Goal: Information Seeking & Learning: Learn about a topic

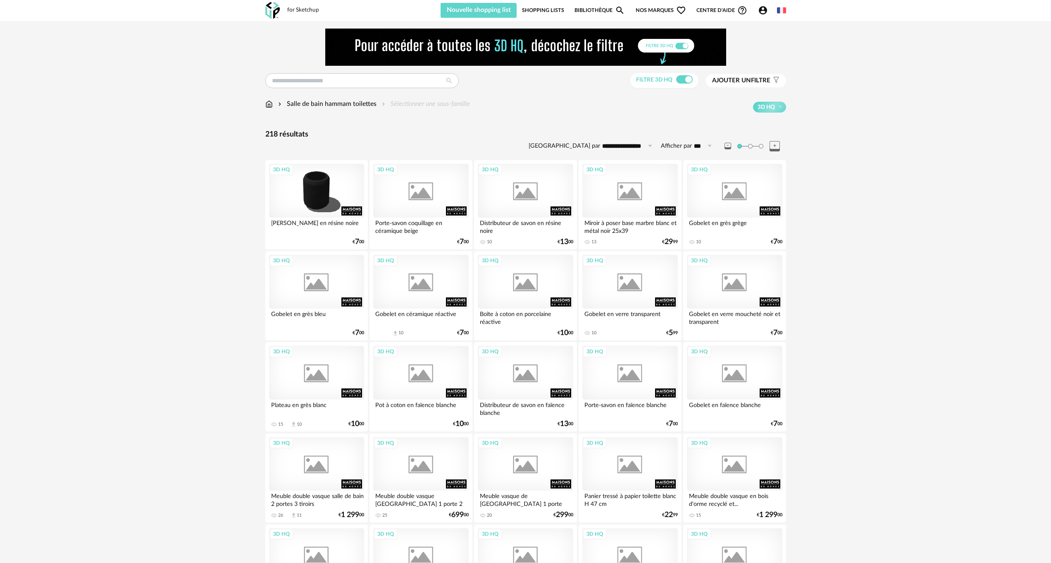
scroll to position [1472, 0]
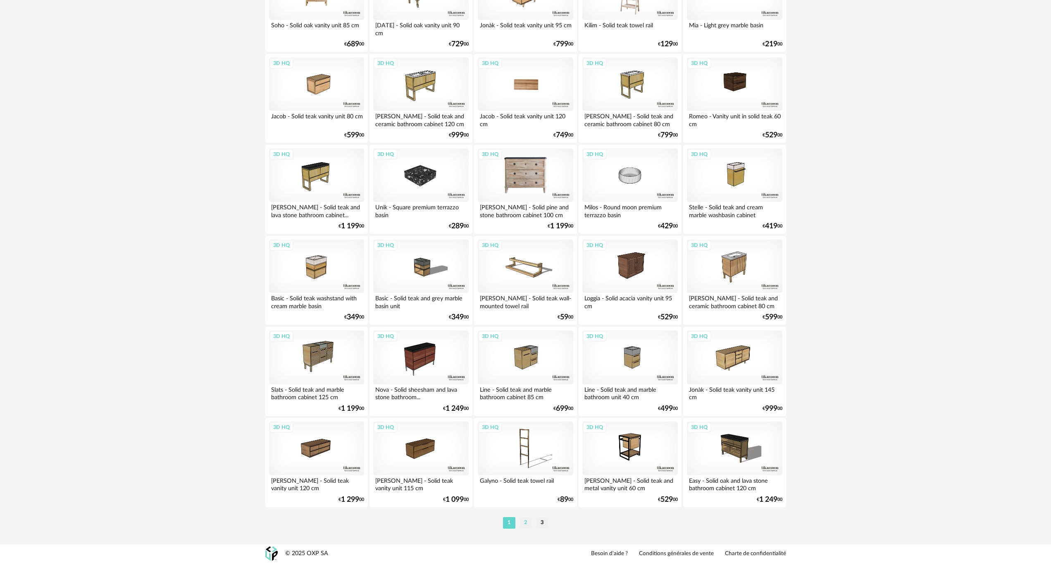
click at [526, 521] on li "2" at bounding box center [526, 523] width 12 height 12
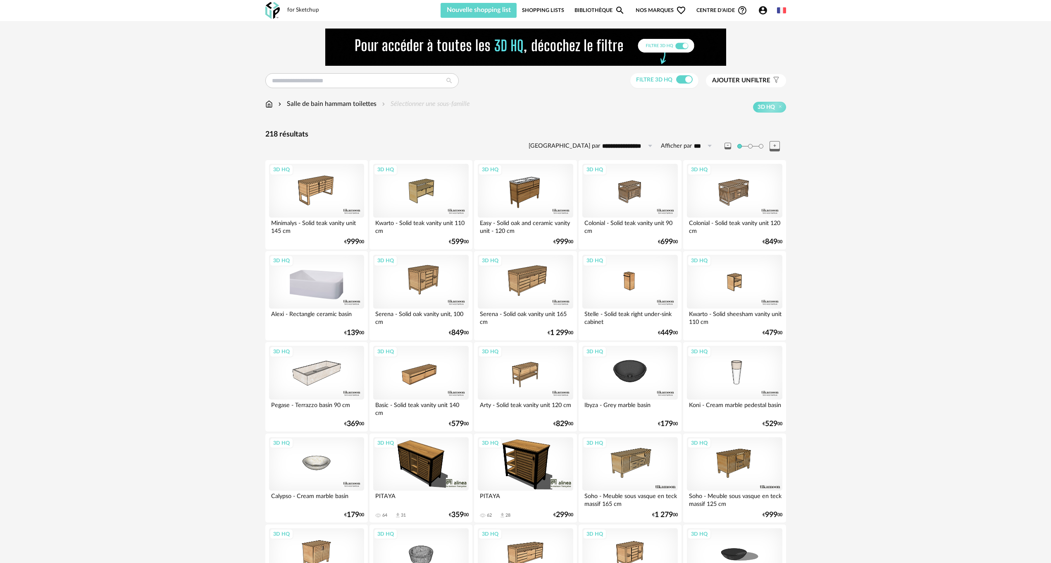
click at [316, 287] on div "3D HQ" at bounding box center [316, 282] width 95 height 54
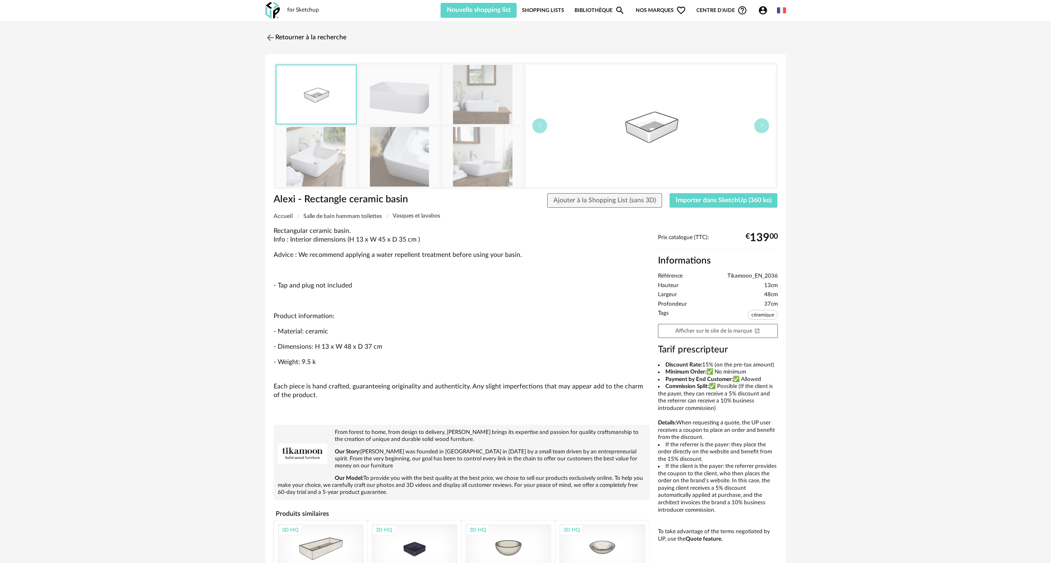
click at [407, 91] on img at bounding box center [399, 94] width 80 height 59
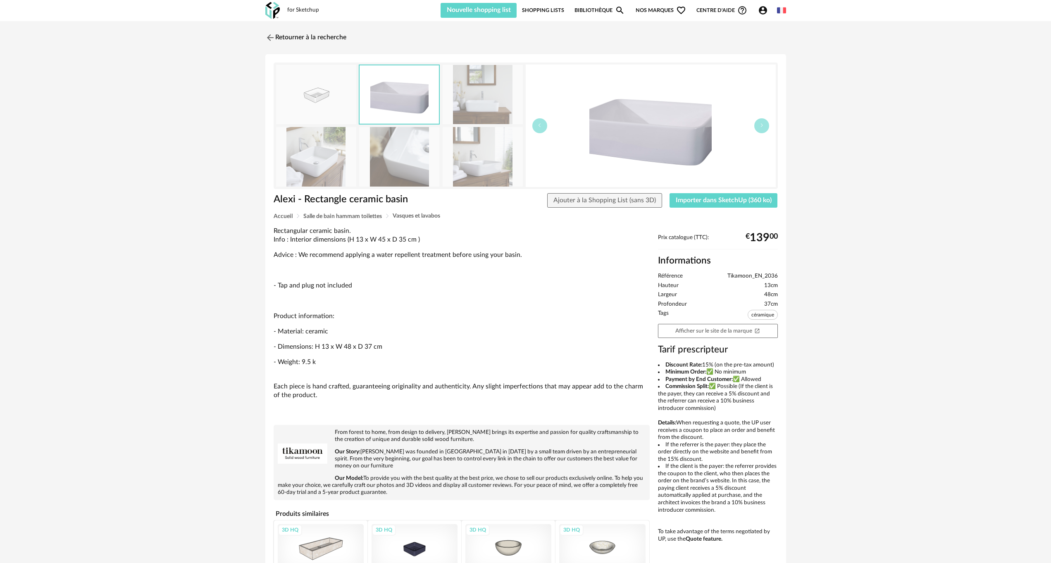
click at [407, 91] on img at bounding box center [399, 94] width 79 height 58
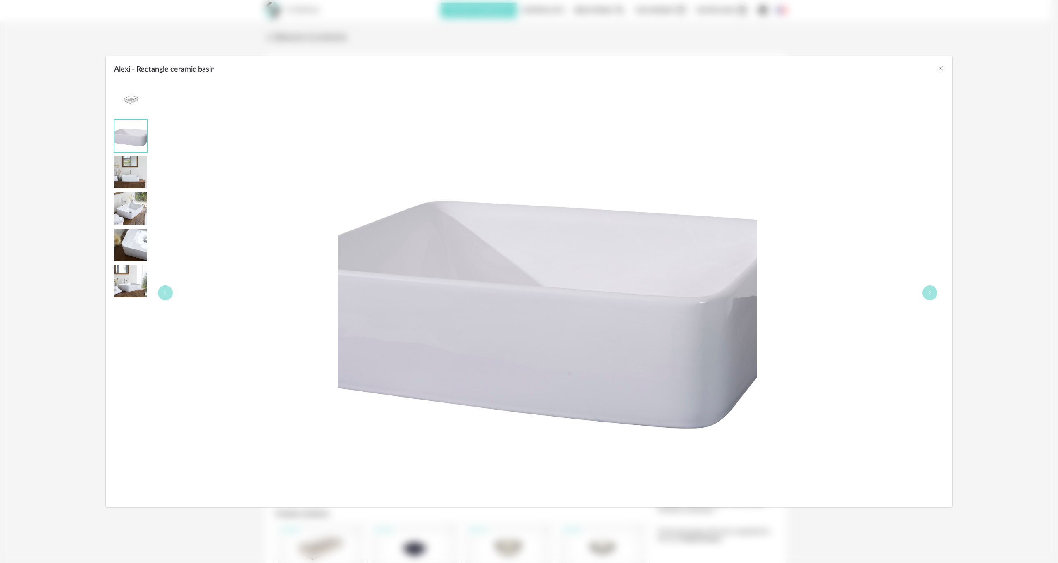
click at [141, 206] on img "Alexi - Rectangle ceramic basin" at bounding box center [131, 208] width 32 height 32
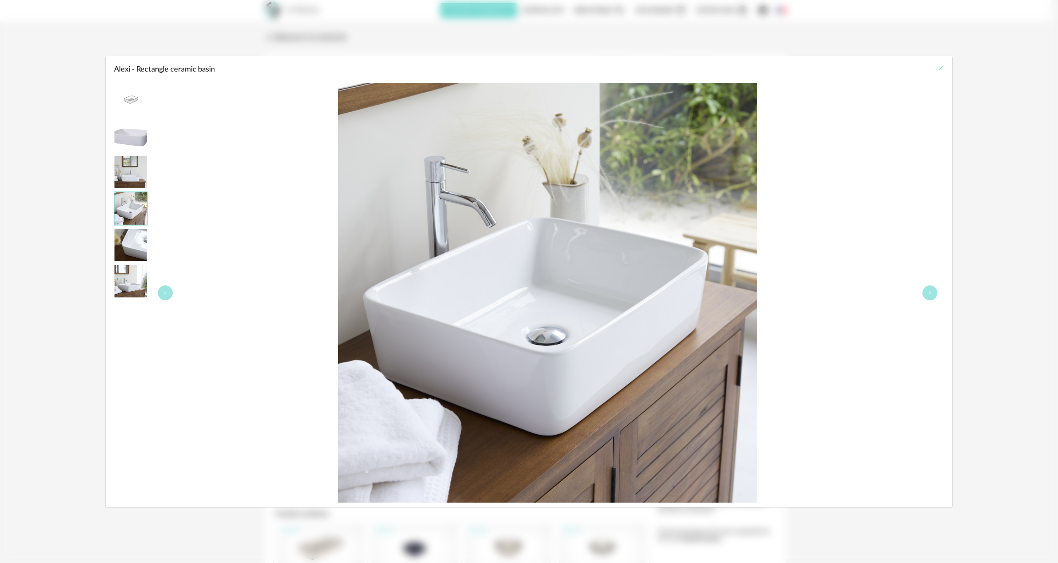
click at [944, 67] on icon "Close" at bounding box center [941, 68] width 7 height 7
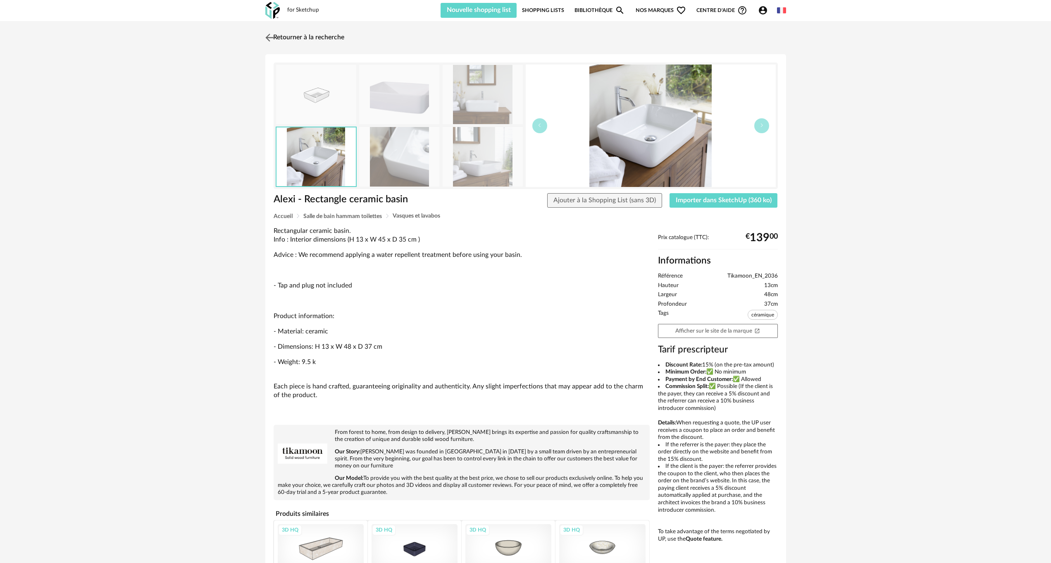
click at [288, 35] on link "Retourner à la recherche" at bounding box center [303, 38] width 81 height 18
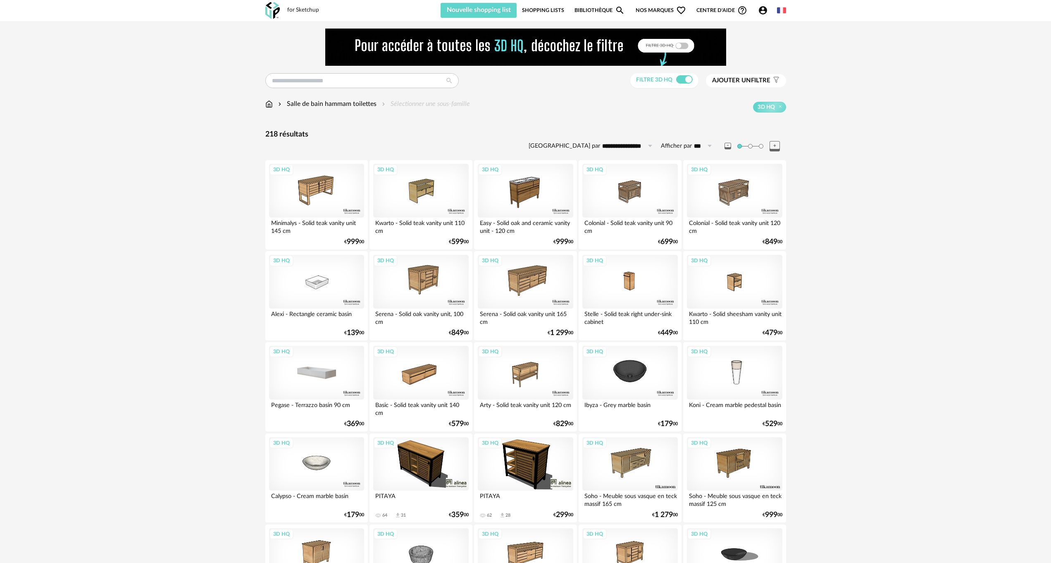
click at [293, 379] on div "3D HQ" at bounding box center [316, 373] width 95 height 54
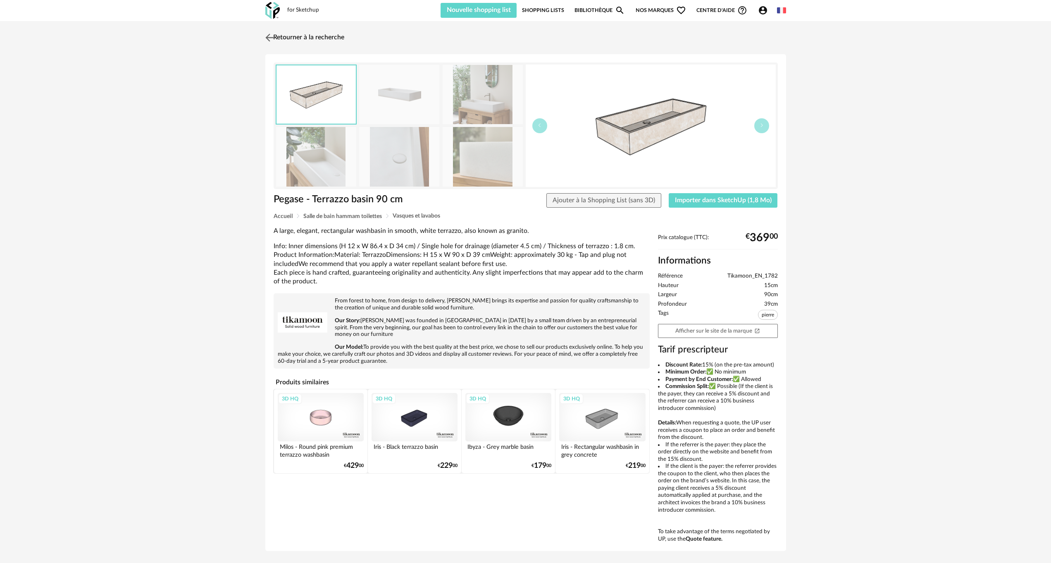
click at [271, 35] on img at bounding box center [269, 37] width 12 height 12
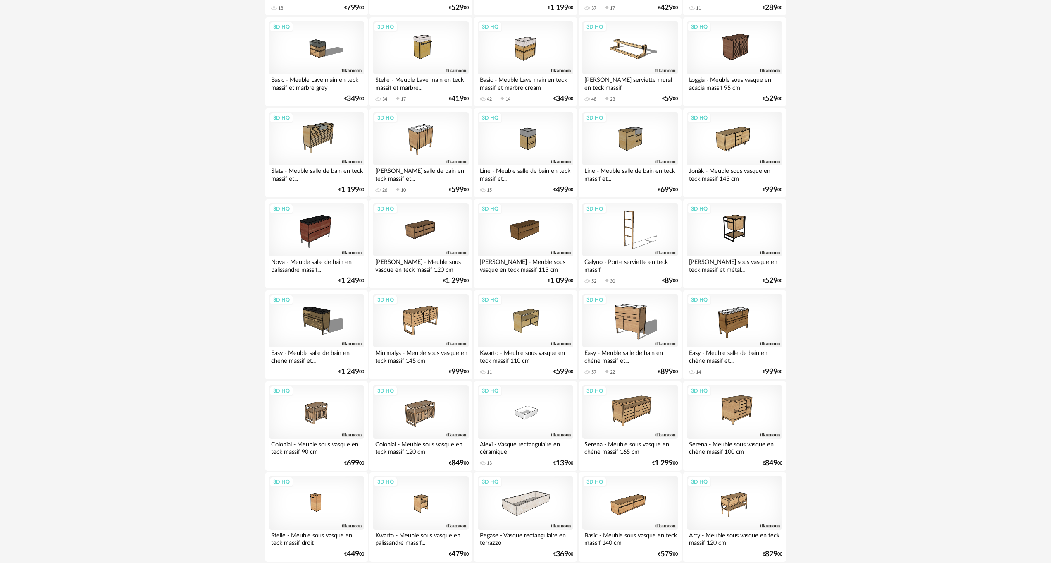
scroll to position [1472, 0]
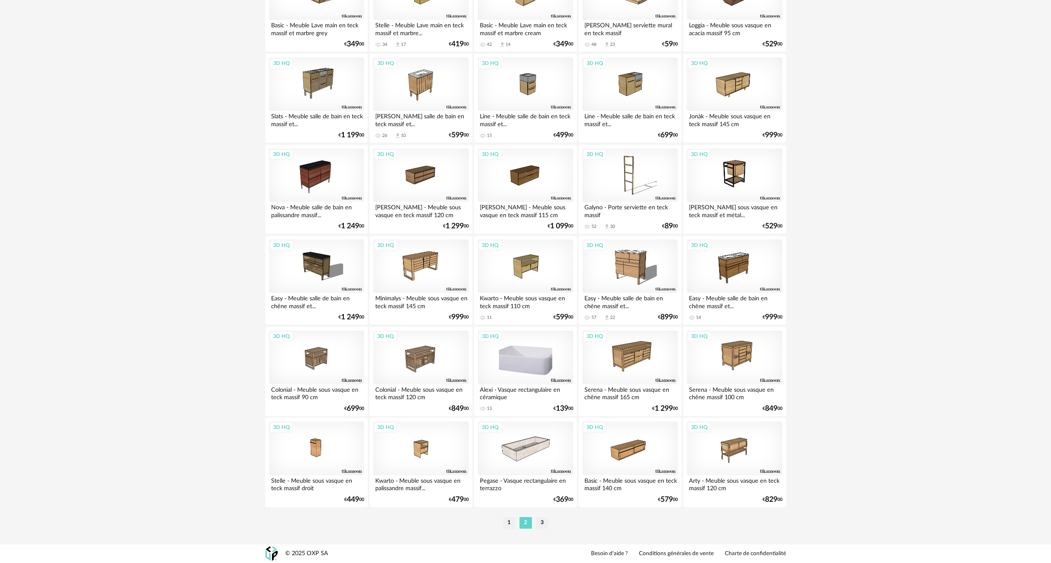
click at [530, 356] on div "3D HQ" at bounding box center [525, 357] width 95 height 54
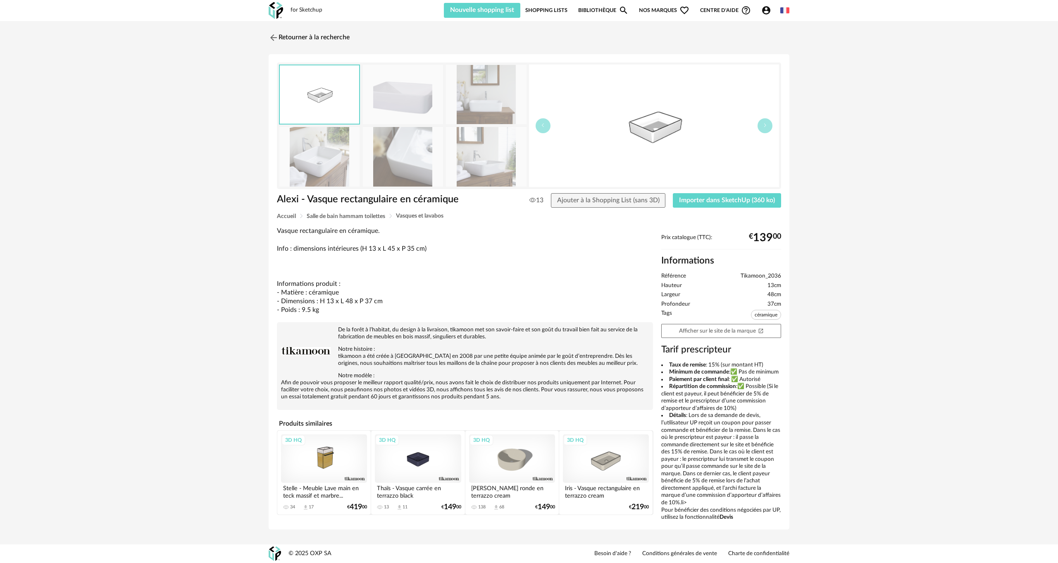
click at [394, 102] on img at bounding box center [403, 94] width 80 height 59
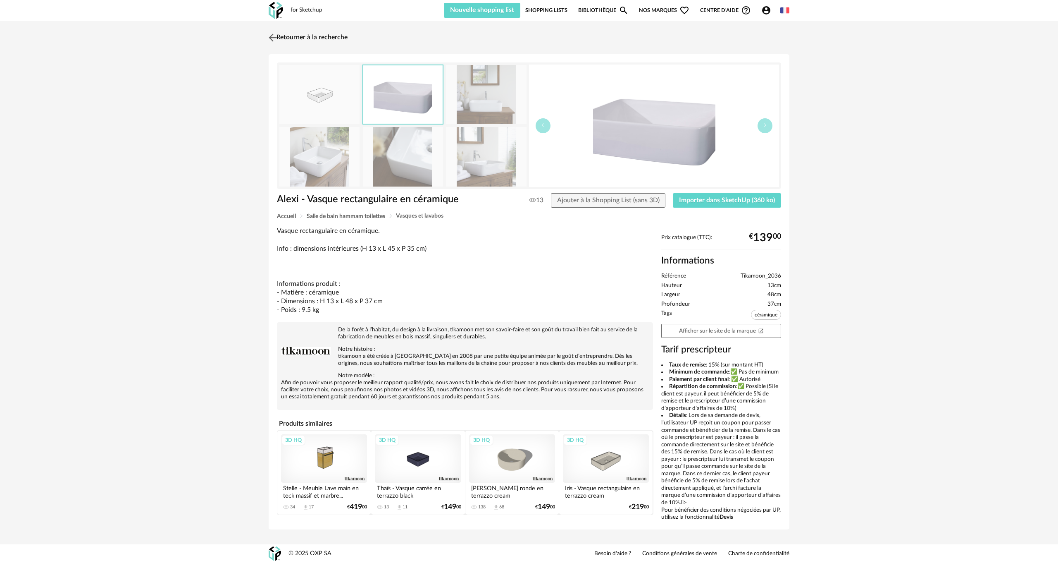
click at [279, 35] on link "Retourner à la recherche" at bounding box center [307, 38] width 81 height 18
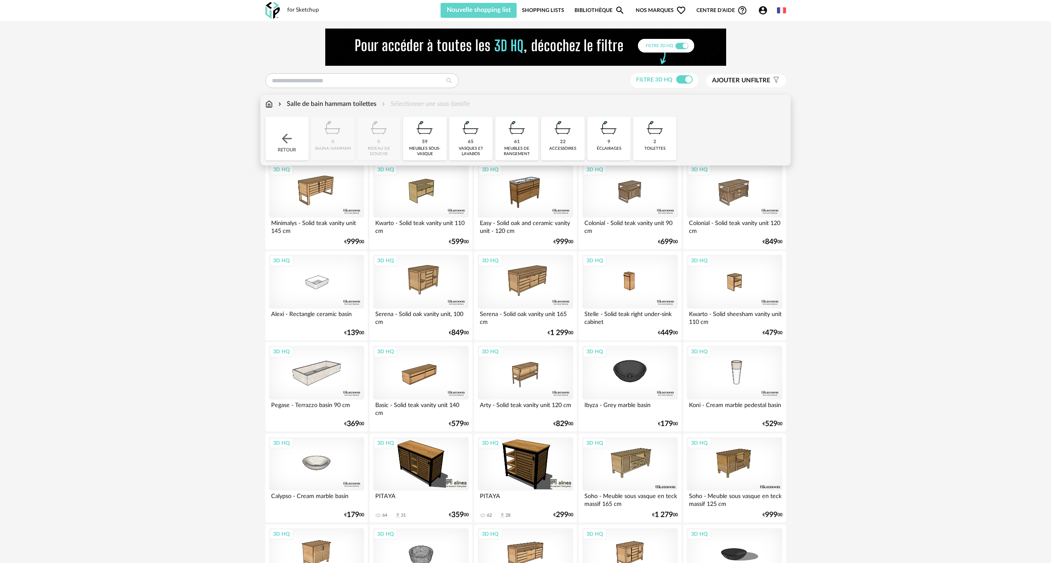
click at [476, 138] on img at bounding box center [471, 128] width 22 height 22
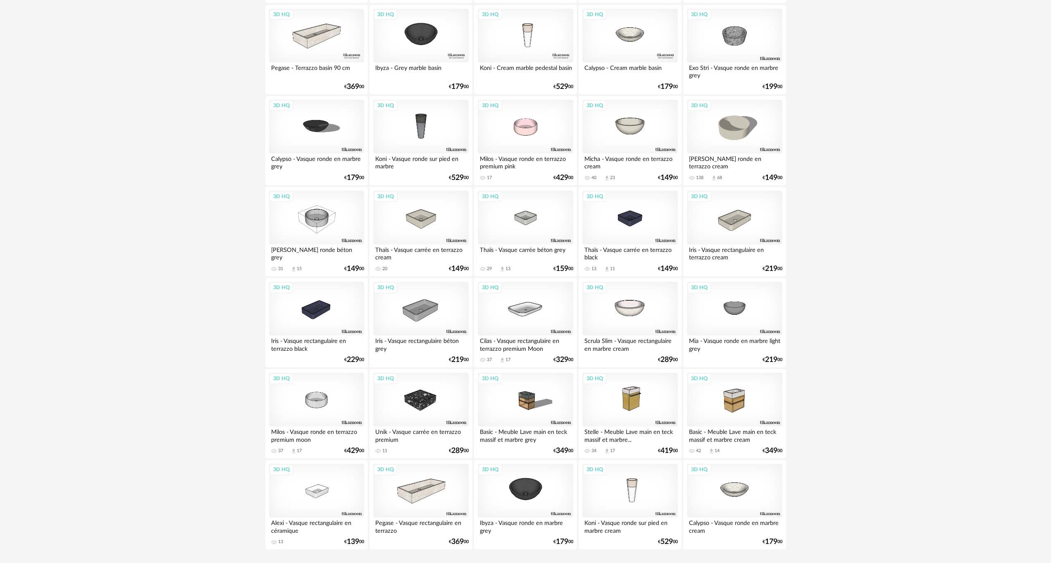
scroll to position [814, 0]
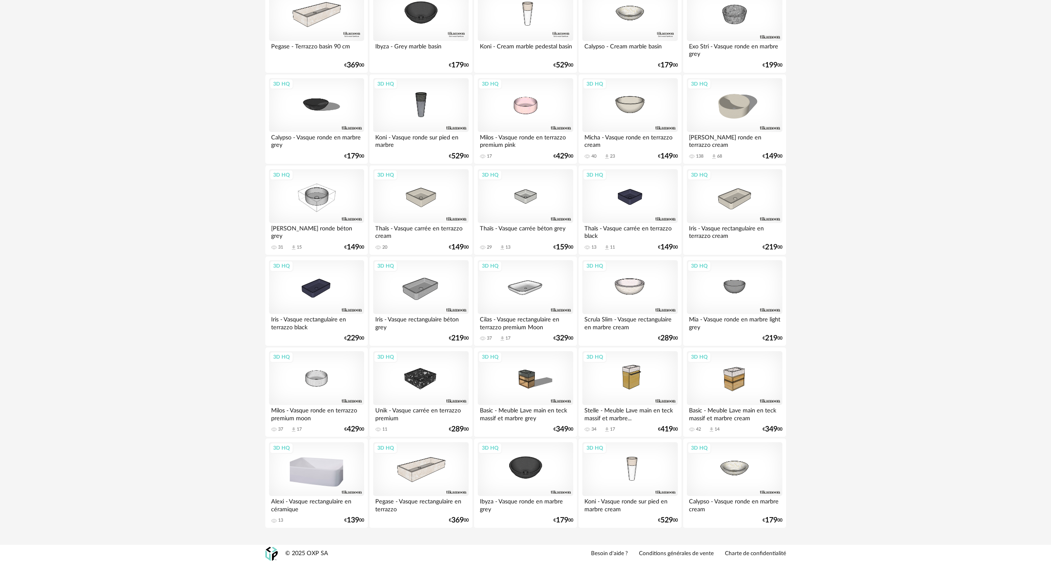
click at [313, 474] on div "3D HQ" at bounding box center [316, 469] width 95 height 54
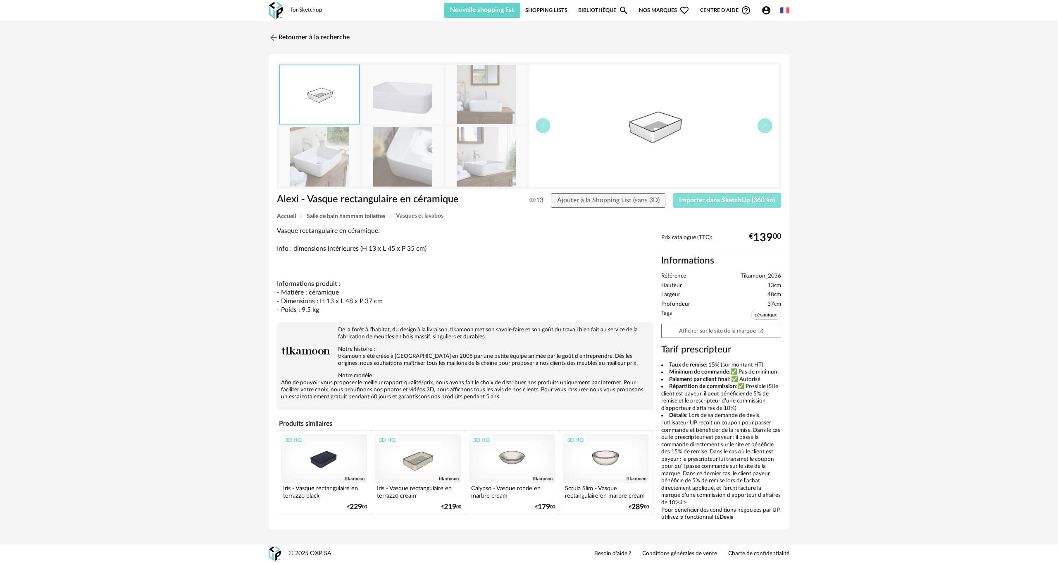
click at [698, 198] on span "Importer dans SketchUp (360 ko)" at bounding box center [727, 200] width 96 height 7
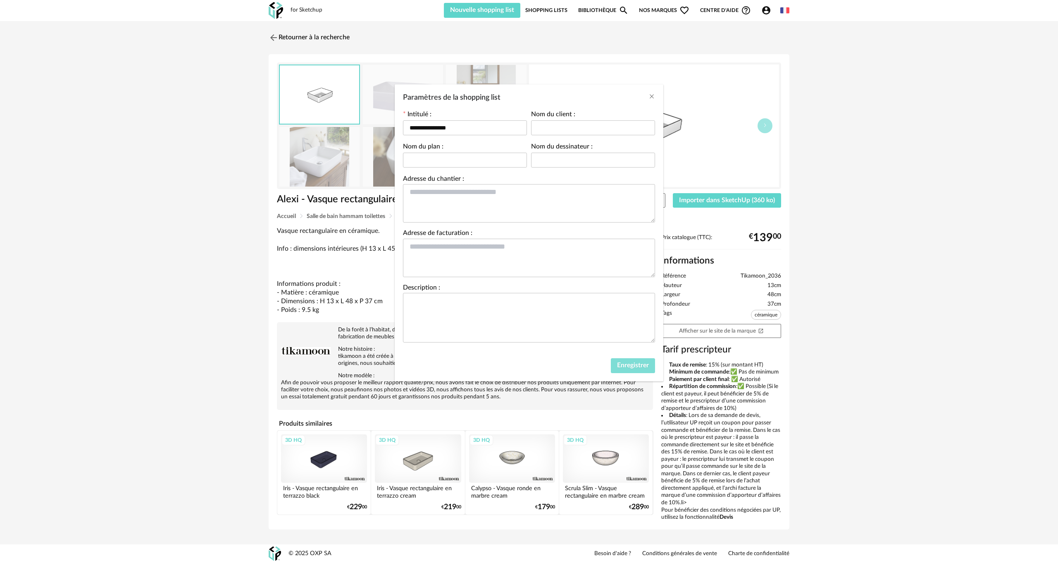
click at [631, 362] on span "Enregistrer" at bounding box center [633, 365] width 32 height 7
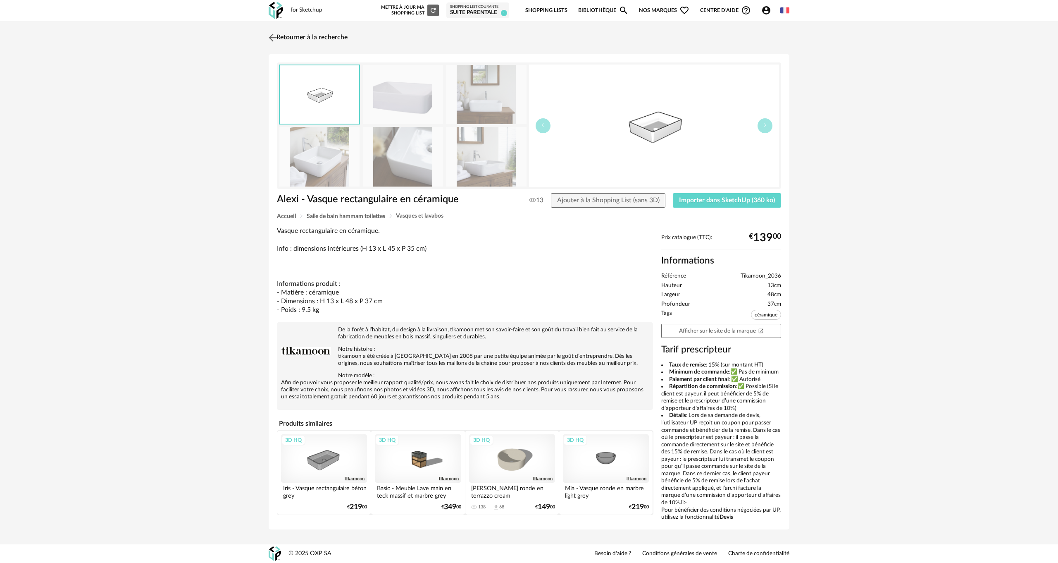
click at [276, 36] on img at bounding box center [273, 37] width 12 height 12
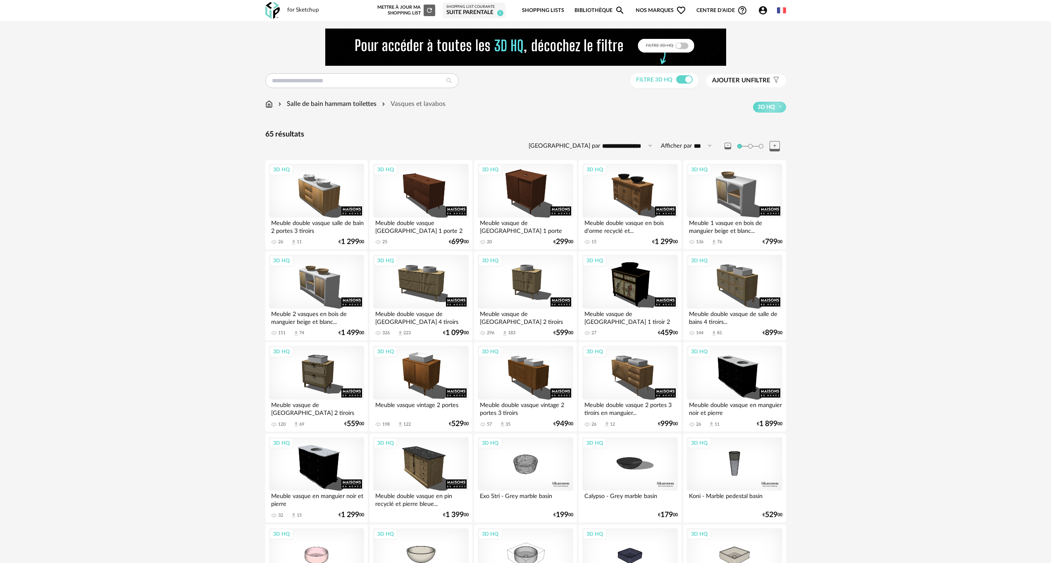
click at [269, 101] on img at bounding box center [268, 104] width 7 height 10
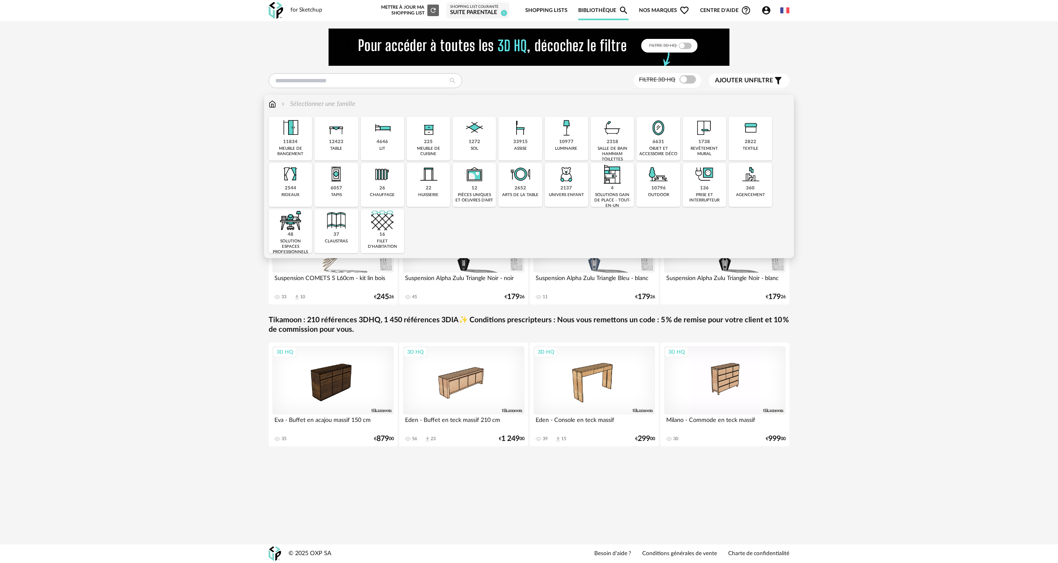
click at [565, 129] on img at bounding box center [566, 128] width 22 height 22
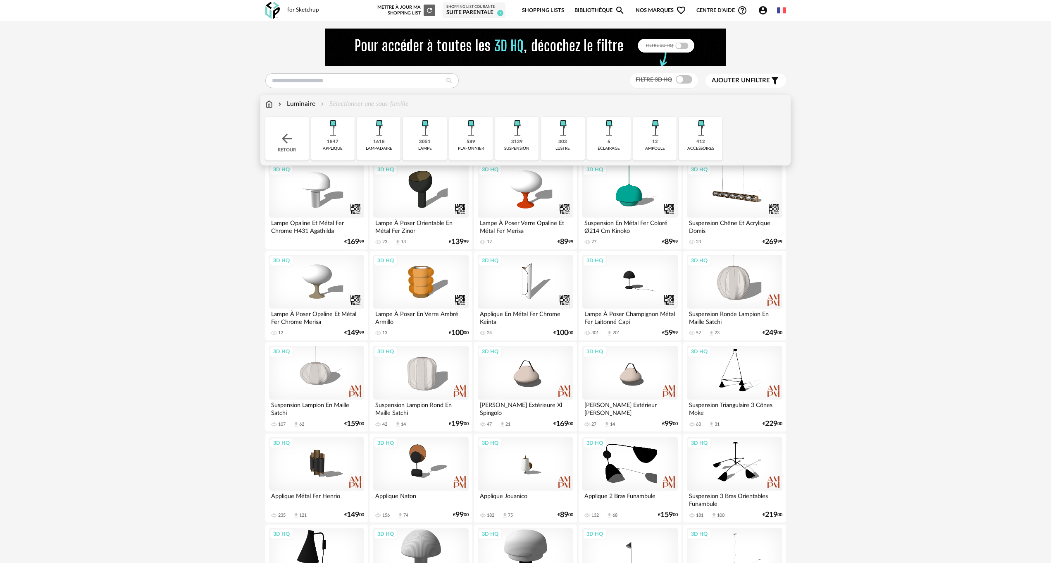
click at [334, 133] on img at bounding box center [333, 128] width 22 height 22
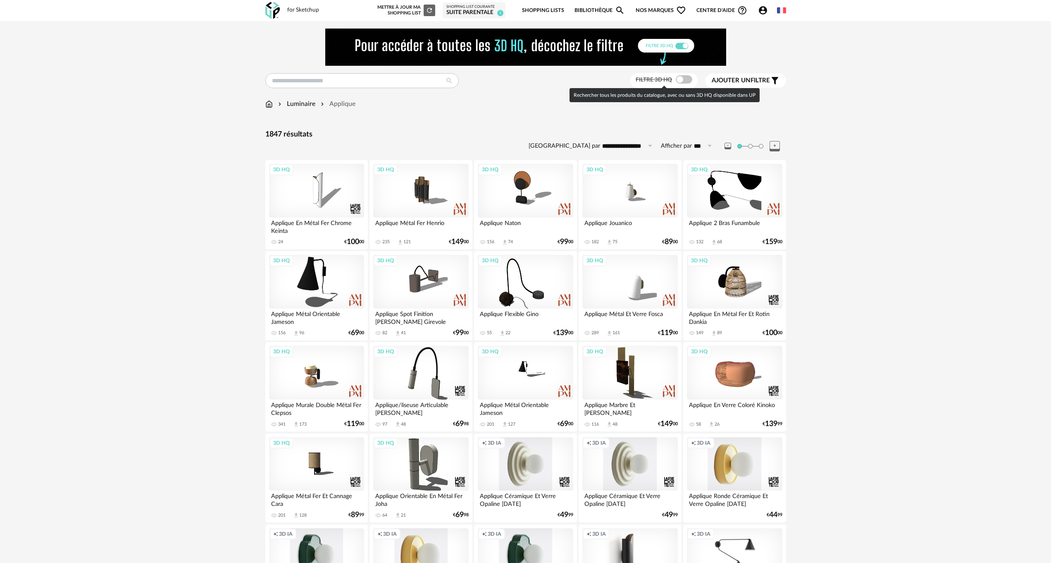
click at [688, 80] on span at bounding box center [684, 79] width 17 height 8
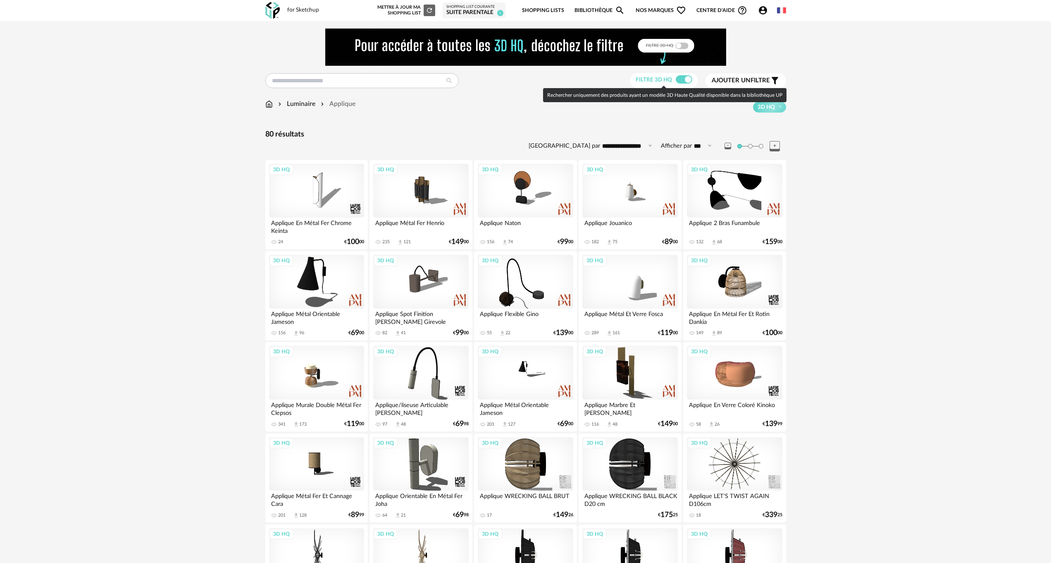
click at [682, 81] on span at bounding box center [684, 79] width 17 height 8
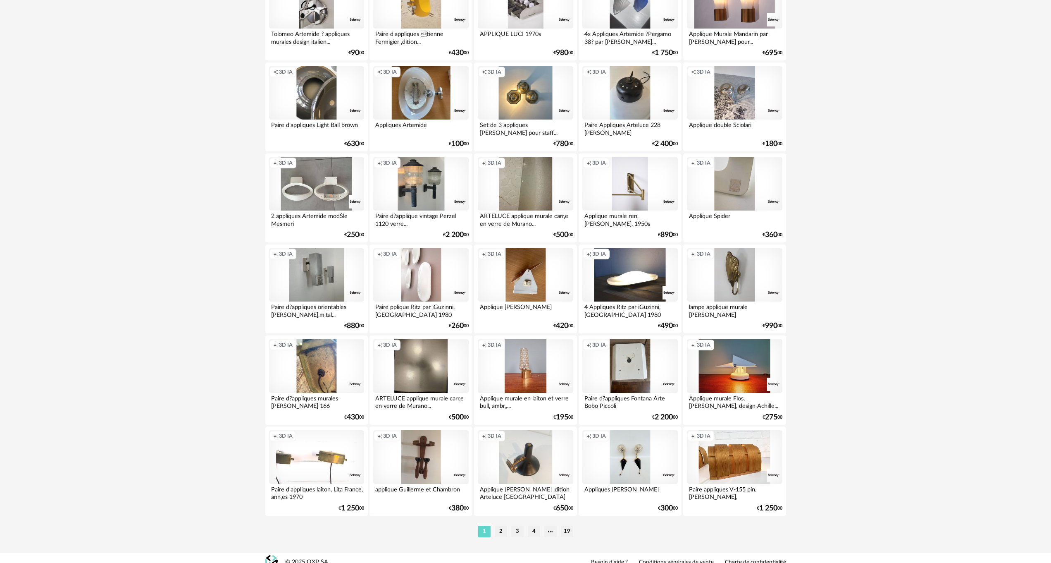
scroll to position [1472, 0]
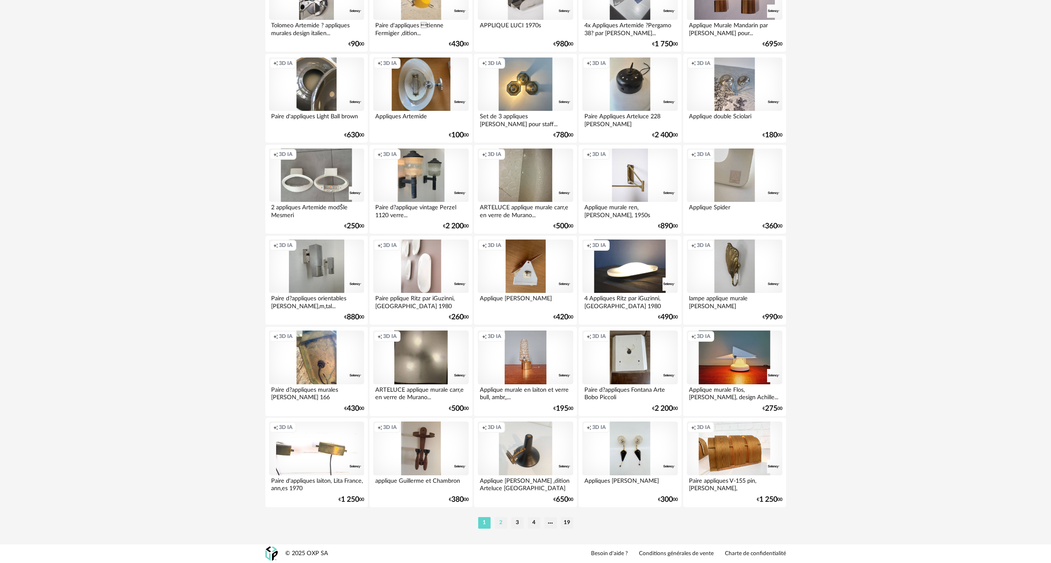
click at [502, 524] on li "2" at bounding box center [501, 523] width 12 height 12
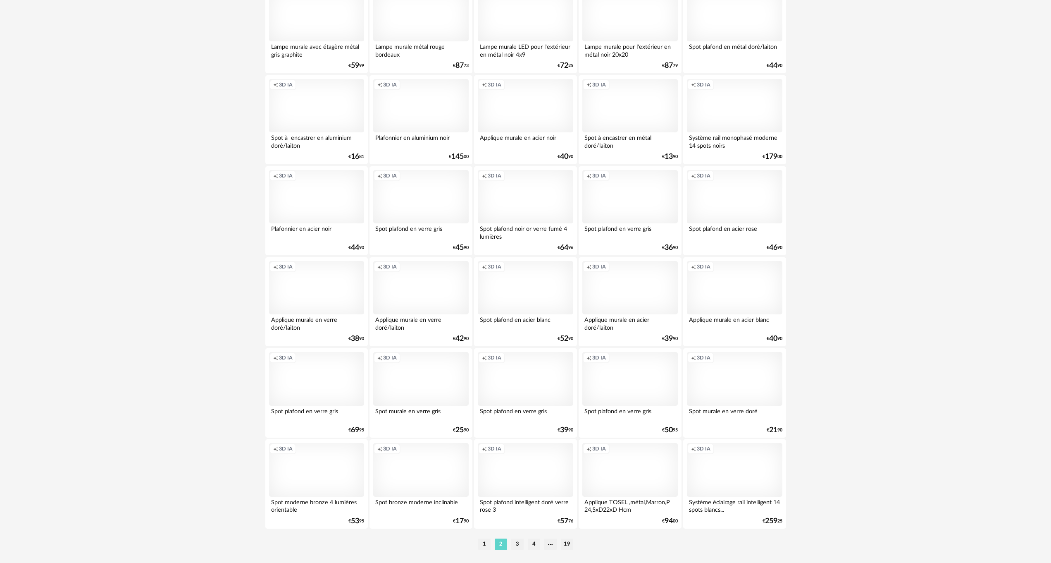
scroll to position [1472, 0]
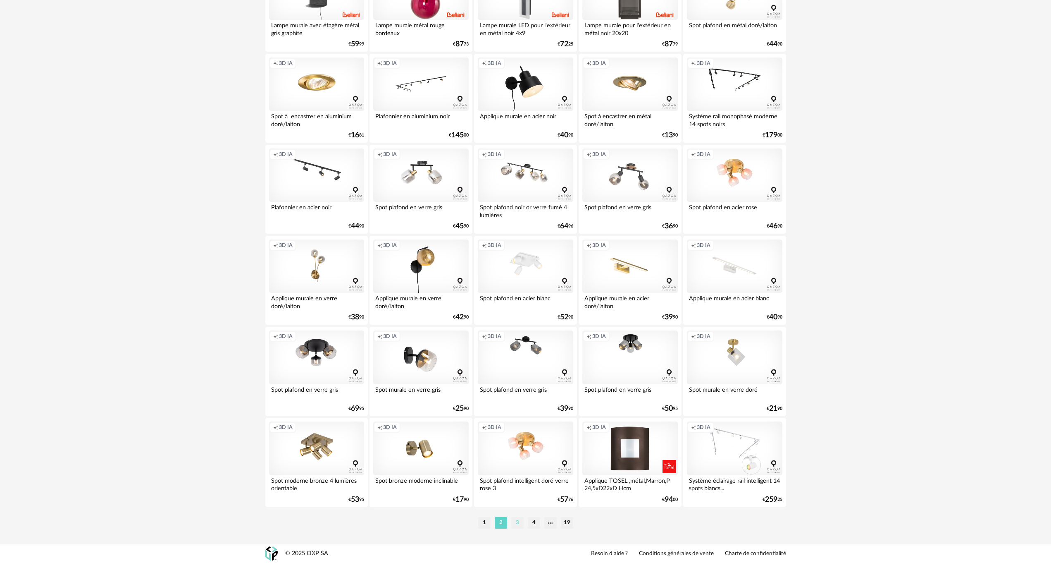
click at [517, 520] on li "3" at bounding box center [517, 523] width 12 height 12
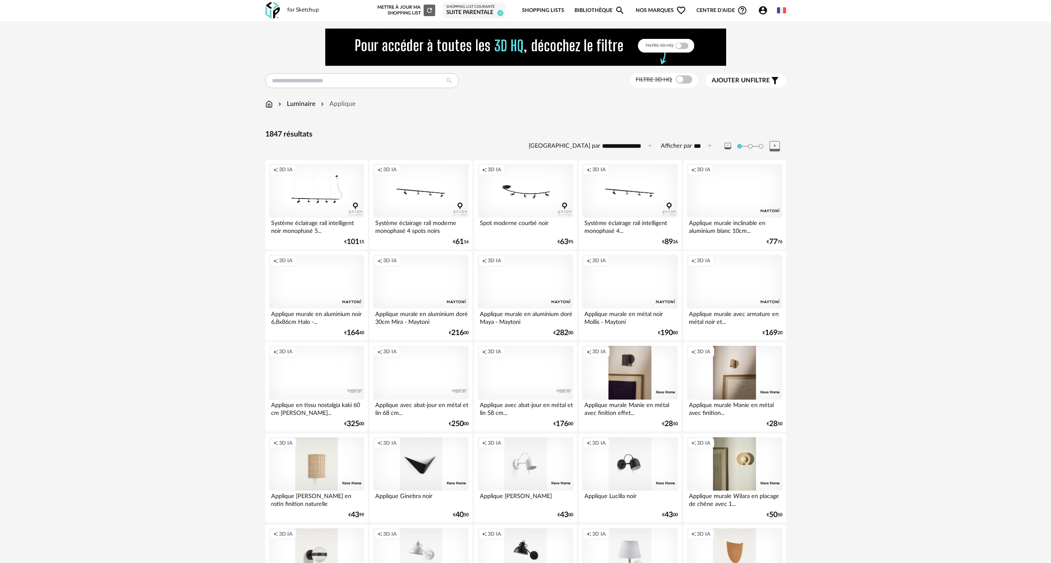
scroll to position [41, 0]
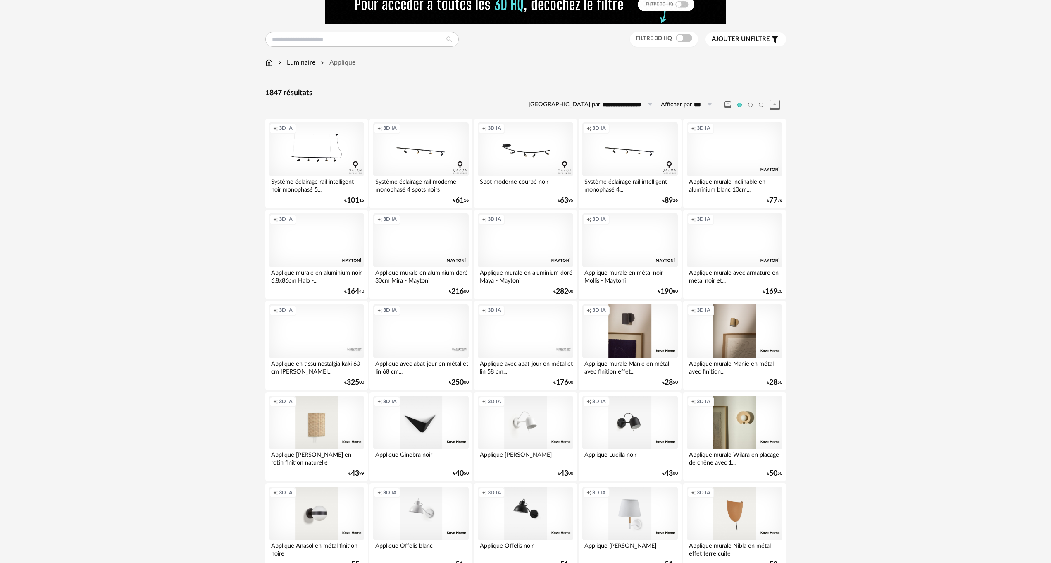
click at [417, 241] on div "Creation icon 3D IA" at bounding box center [420, 240] width 95 height 54
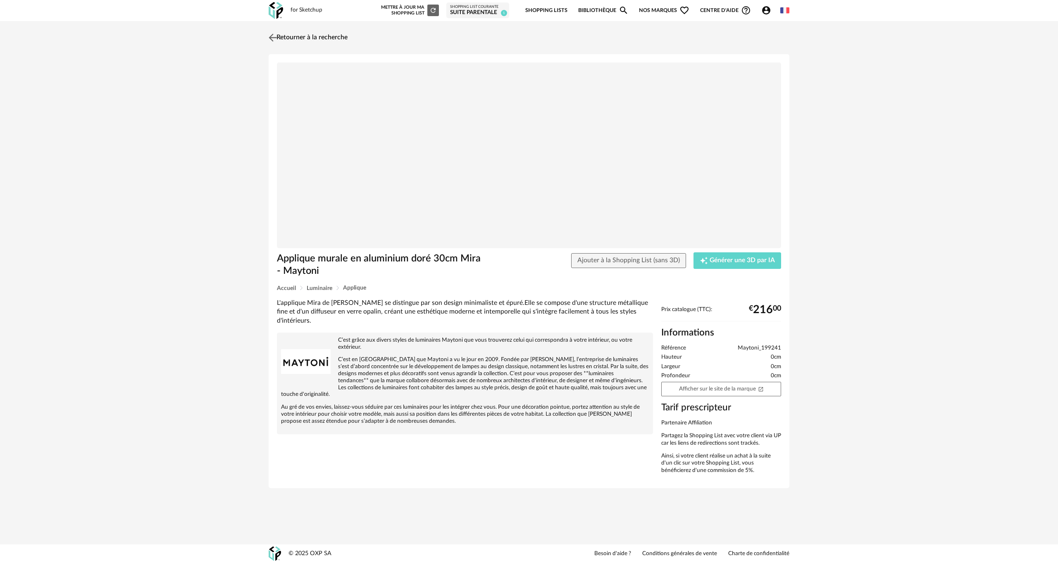
click at [270, 37] on img at bounding box center [273, 37] width 12 height 12
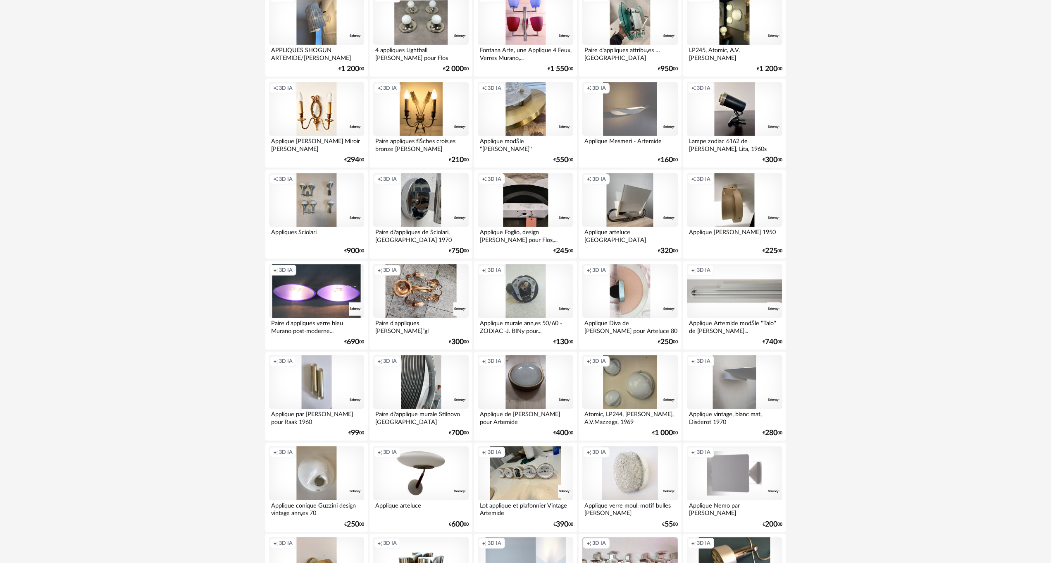
scroll to position [1472, 0]
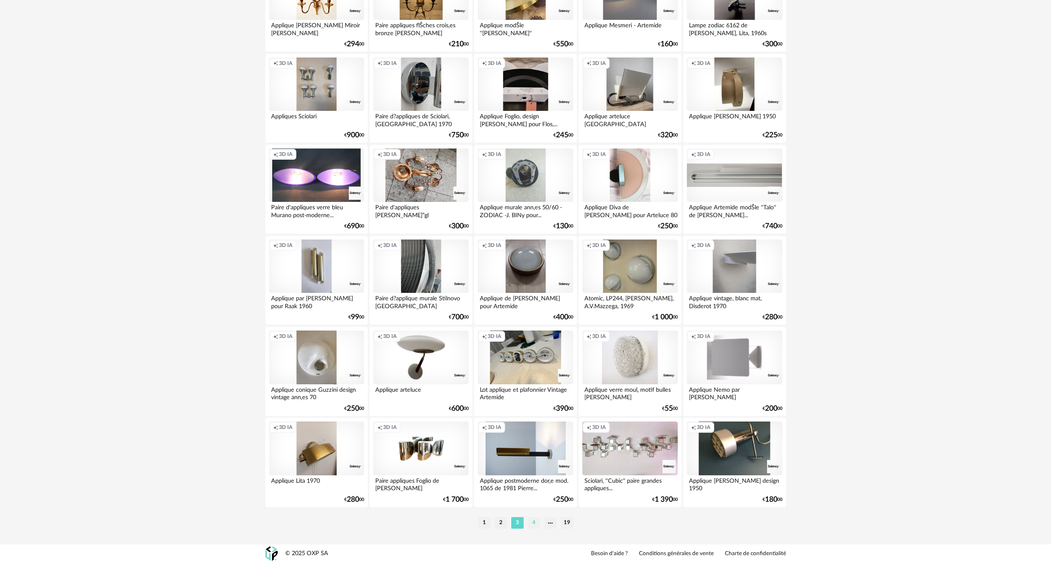
click at [530, 520] on li "4" at bounding box center [534, 523] width 12 height 12
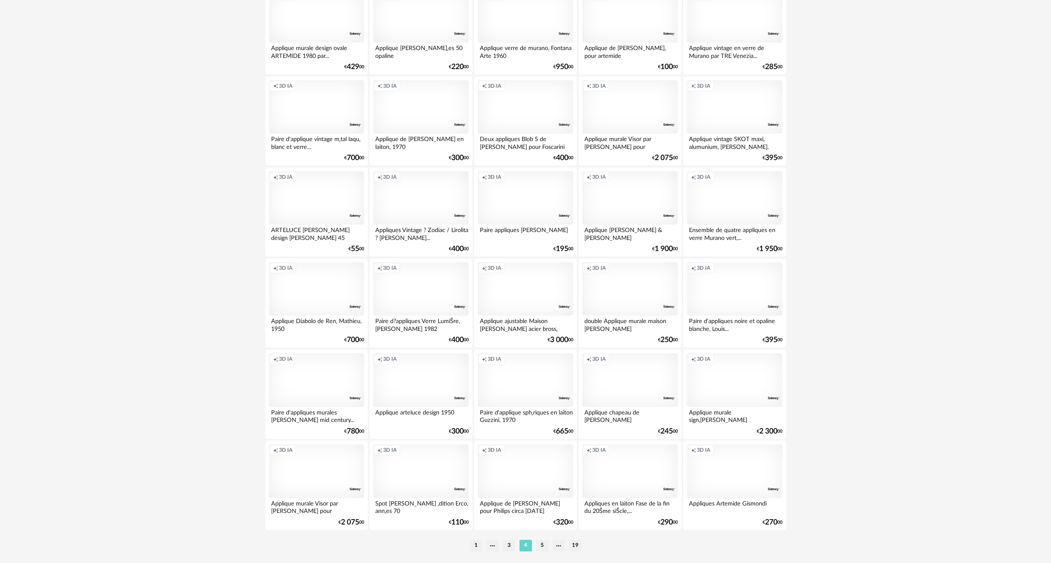
scroll to position [1472, 0]
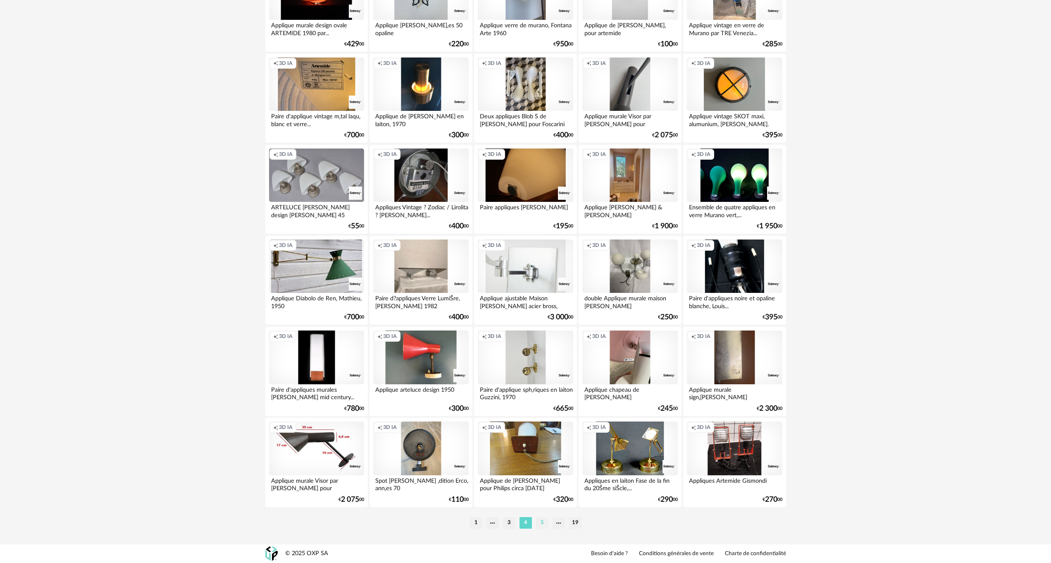
click at [540, 521] on li "5" at bounding box center [542, 523] width 12 height 12
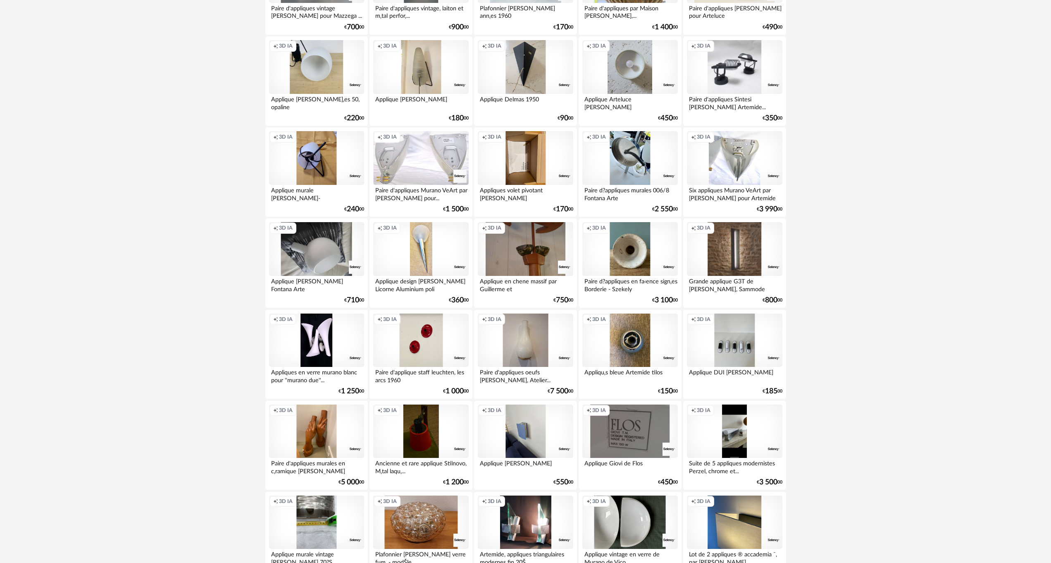
scroll to position [992, 0]
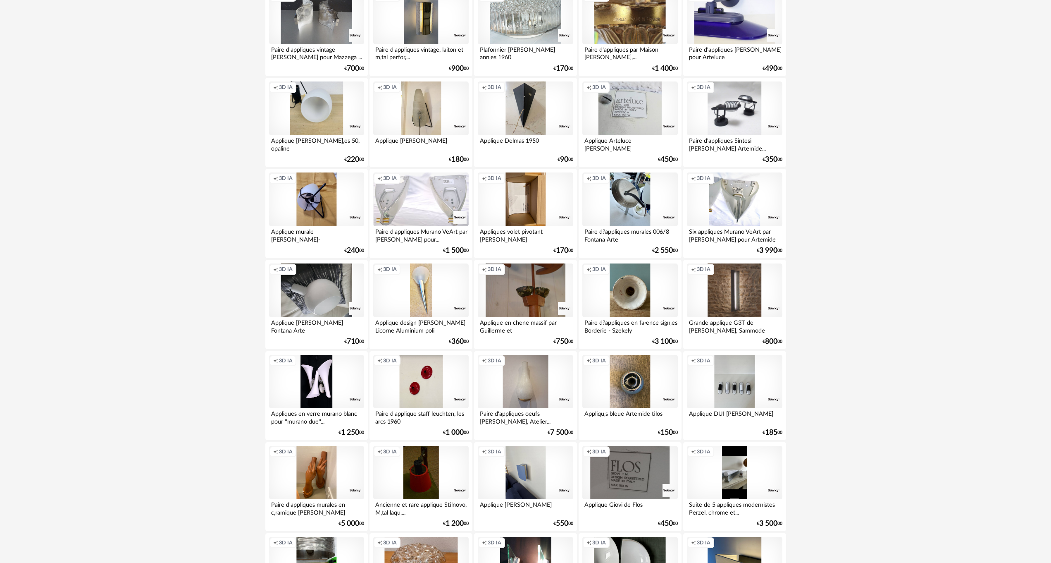
click at [616, 123] on div "Creation icon 3D IA" at bounding box center [630, 108] width 95 height 54
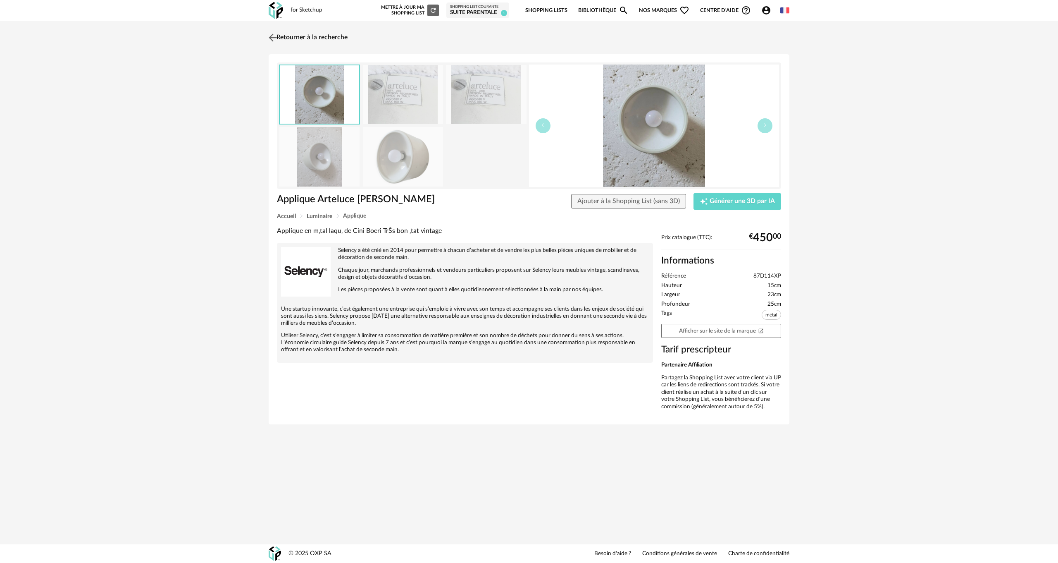
click at [271, 38] on img at bounding box center [273, 37] width 12 height 12
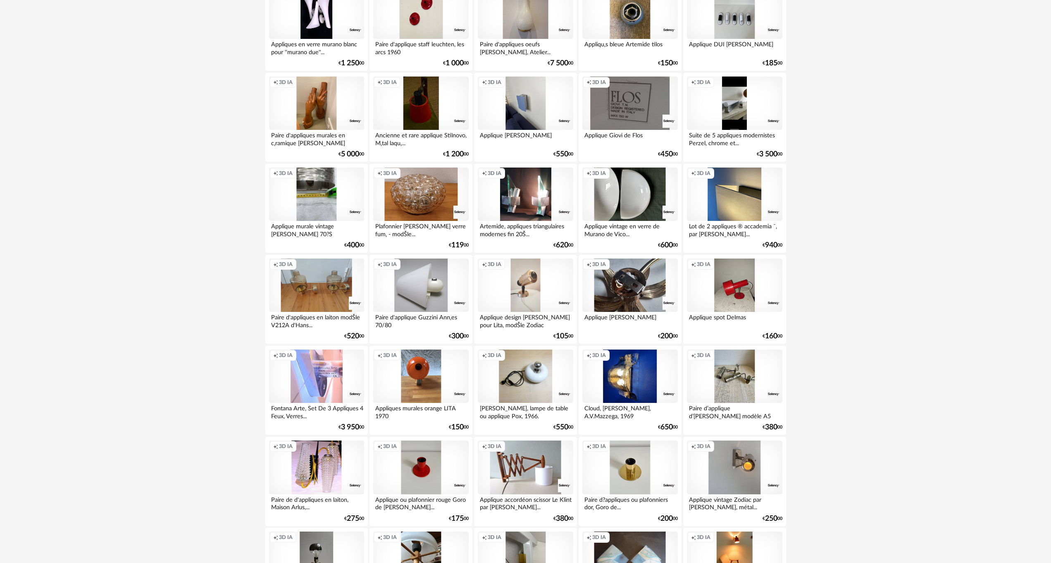
scroll to position [1364, 0]
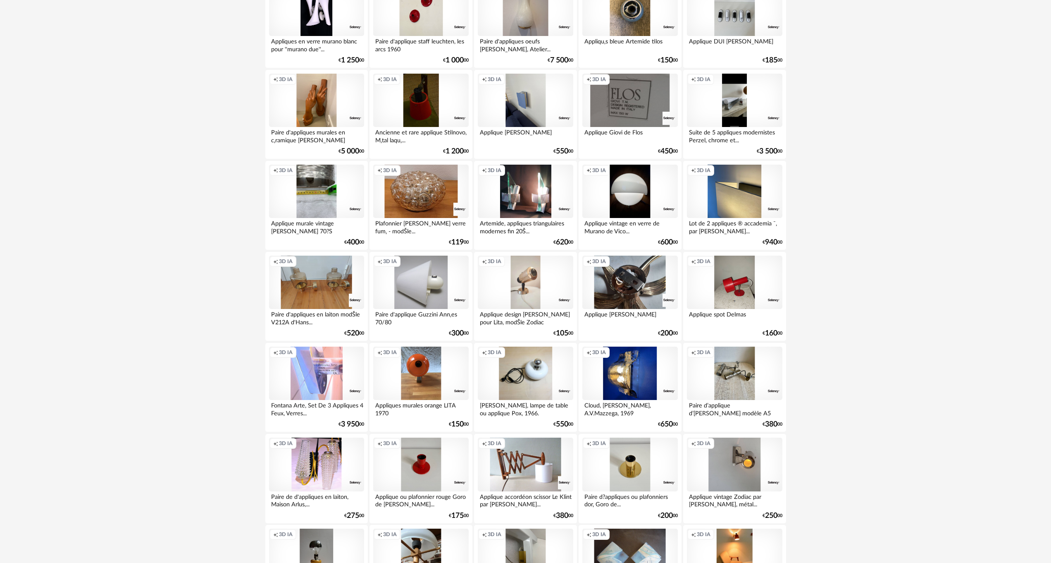
click at [636, 192] on div "Creation icon 3D IA" at bounding box center [630, 192] width 95 height 54
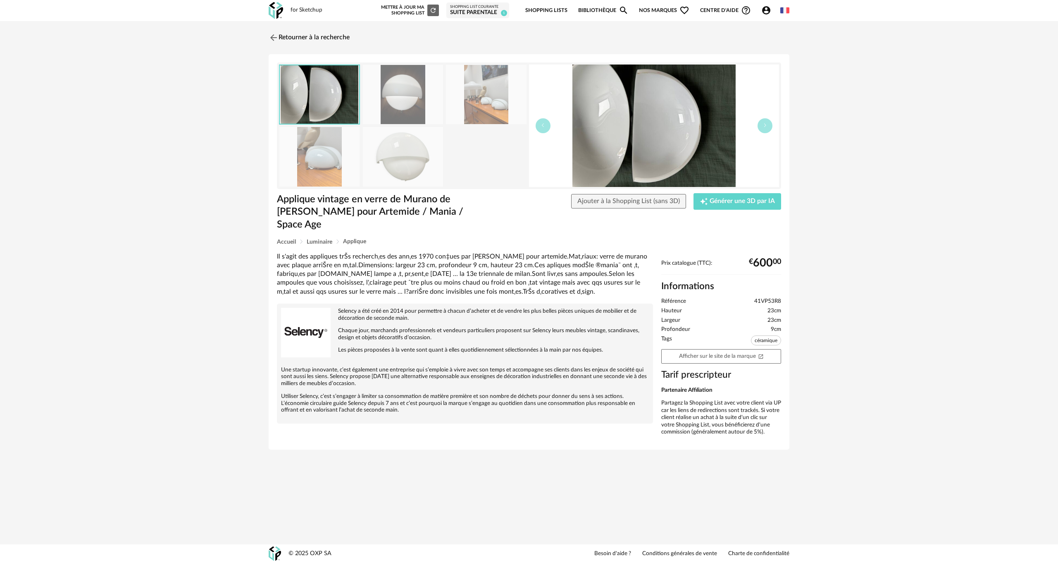
click at [314, 162] on img at bounding box center [320, 156] width 80 height 59
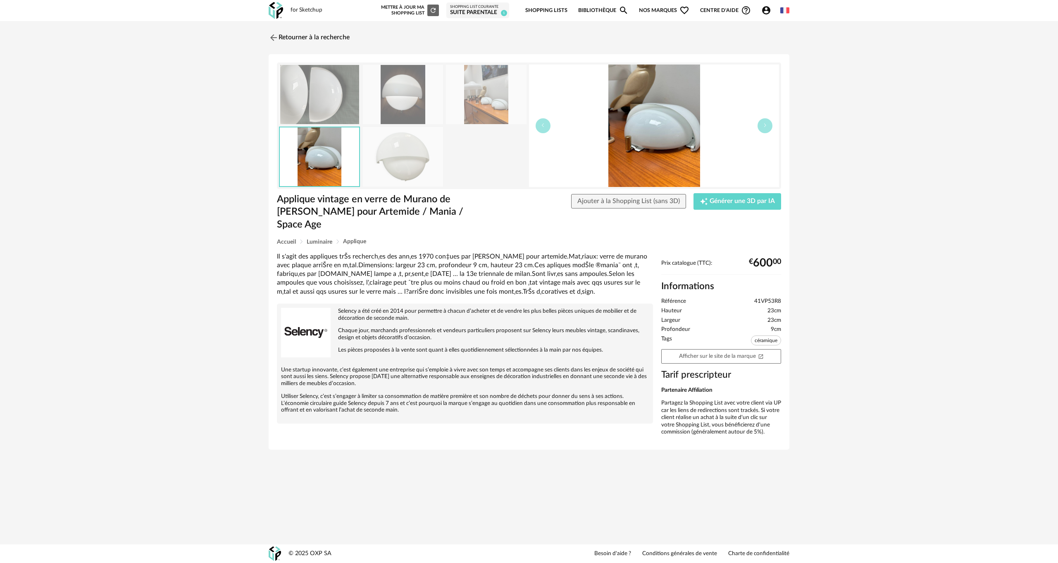
click at [404, 99] on img at bounding box center [403, 94] width 80 height 59
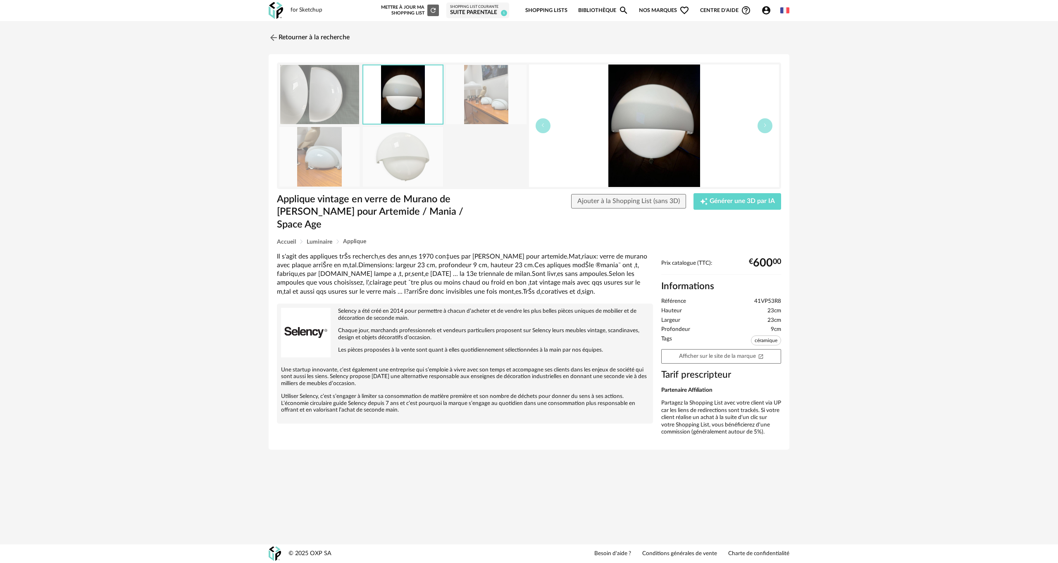
click at [469, 93] on img at bounding box center [486, 94] width 80 height 59
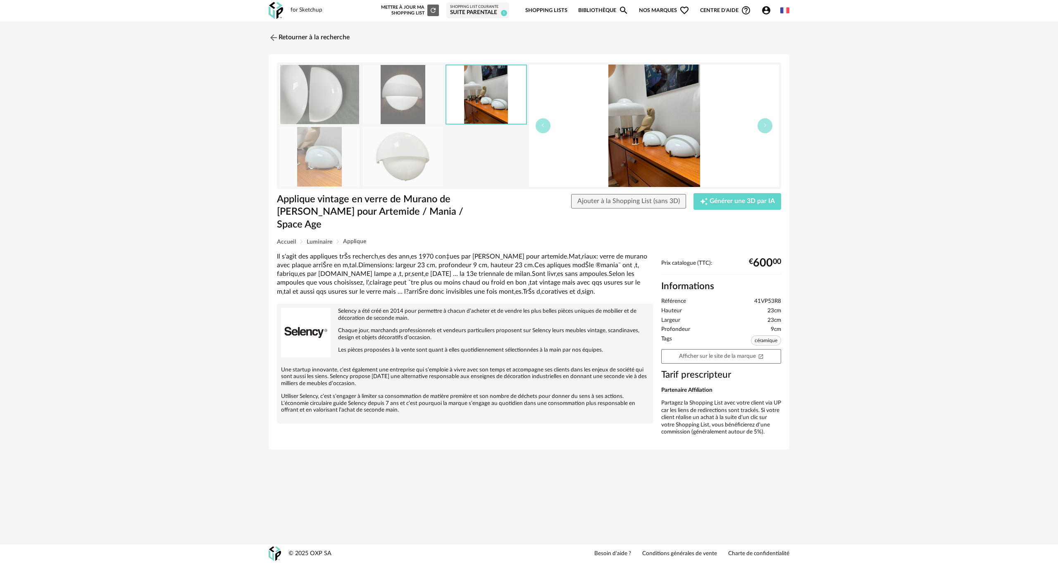
click at [410, 156] on img at bounding box center [403, 156] width 80 height 59
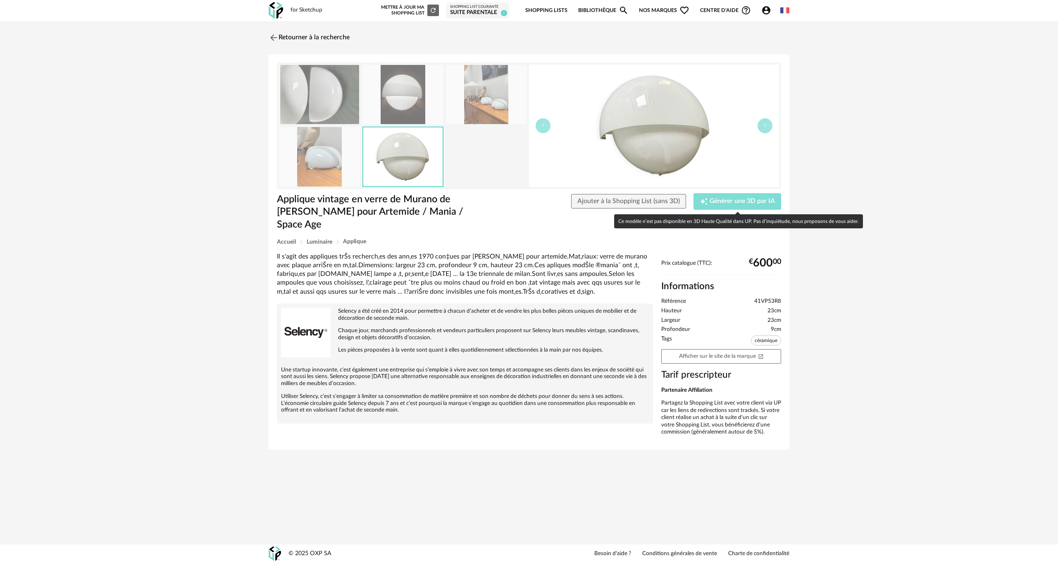
click at [730, 198] on span "Générer une 3D par IA" at bounding box center [742, 201] width 65 height 7
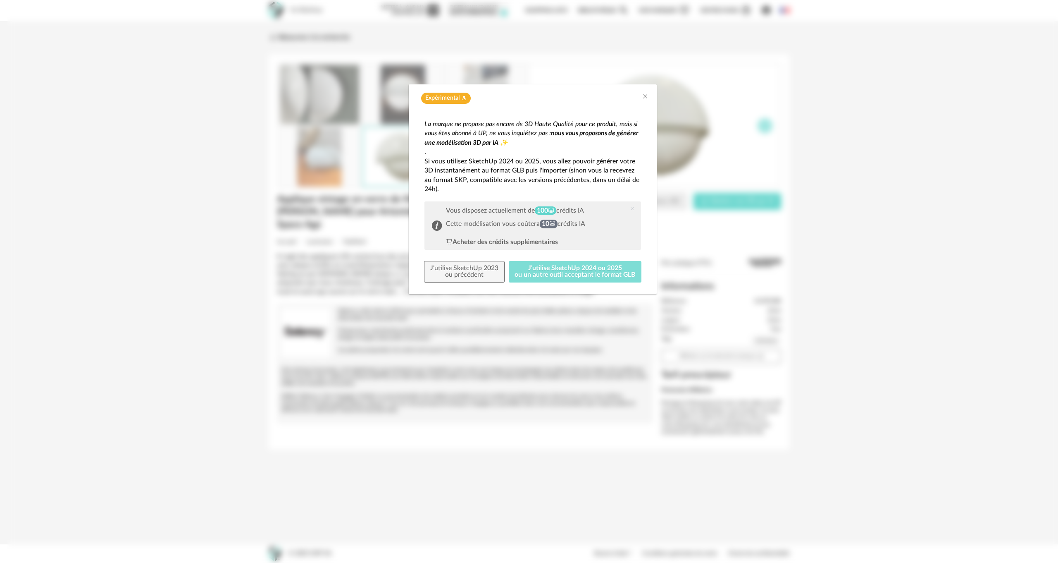
click at [546, 268] on button "J'utilise SketchUp 2024 ou 2025 ou un autre outil acceptant le format GLB" at bounding box center [575, 272] width 133 height 22
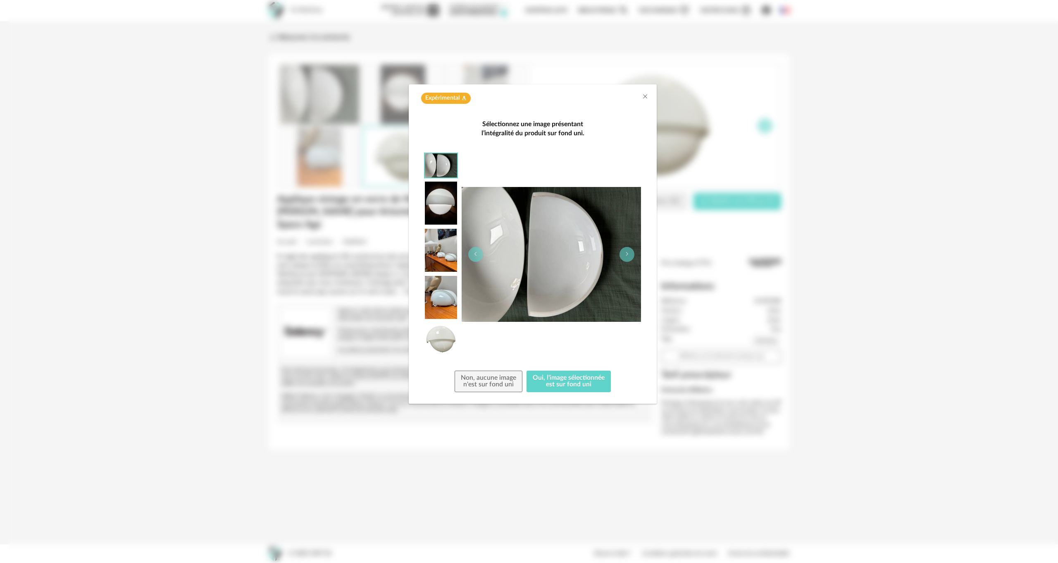
click at [436, 193] on img "dialog" at bounding box center [441, 203] width 32 height 43
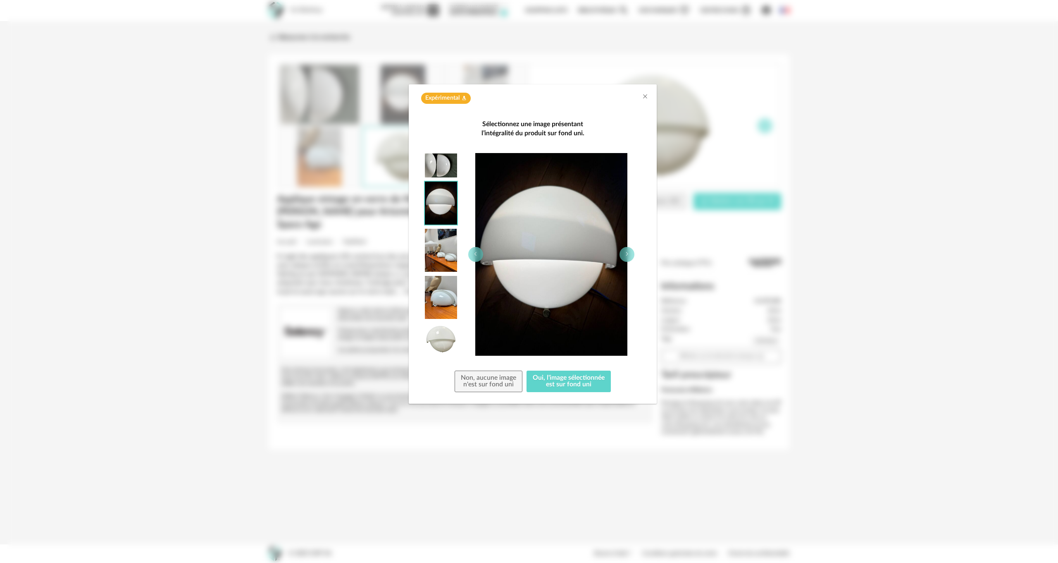
click at [443, 251] on img "dialog" at bounding box center [441, 250] width 32 height 43
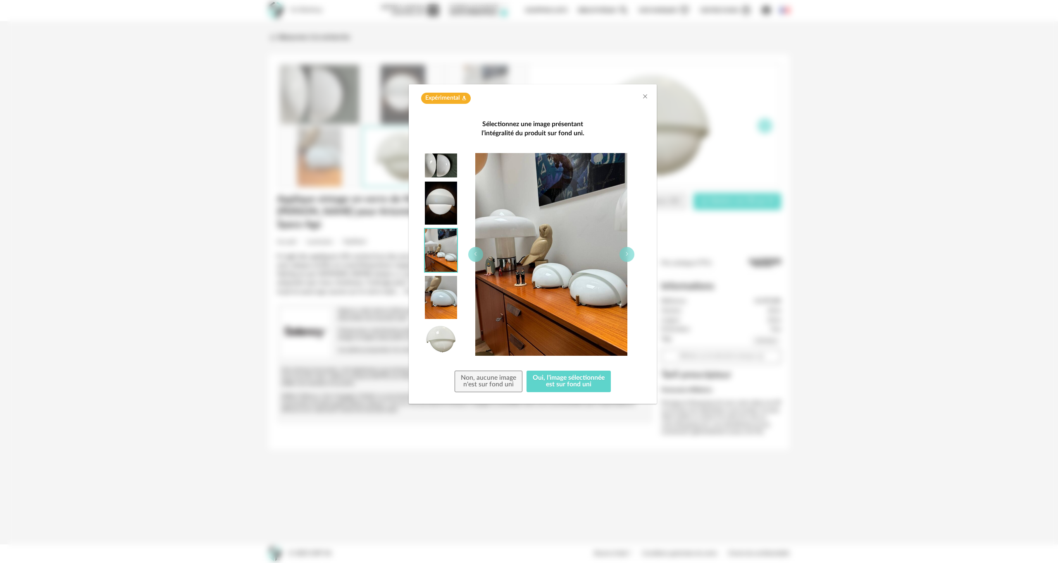
click at [438, 299] on img "dialog" at bounding box center [441, 297] width 32 height 43
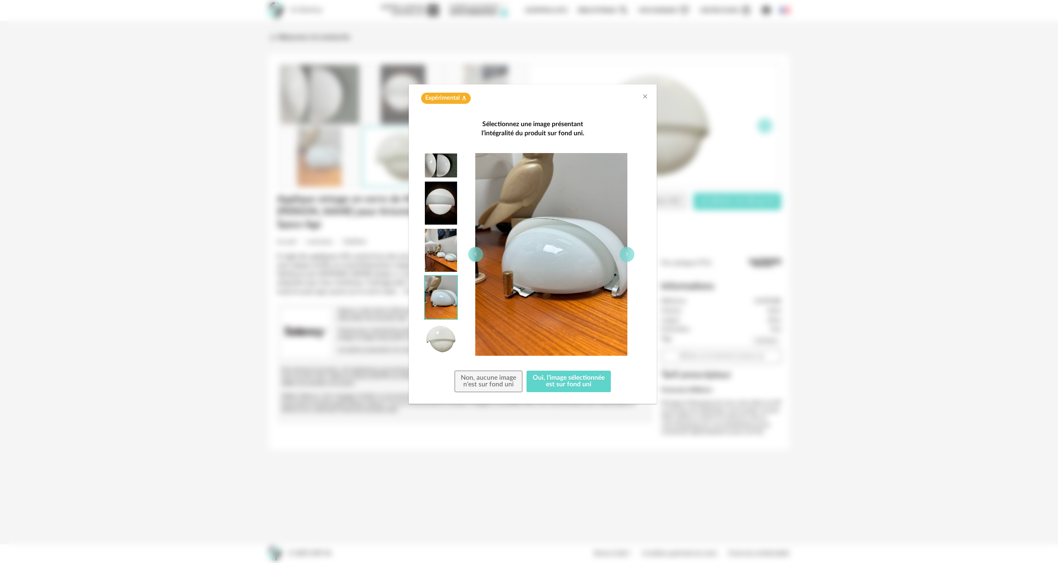
click at [431, 337] on img "dialog" at bounding box center [441, 339] width 32 height 32
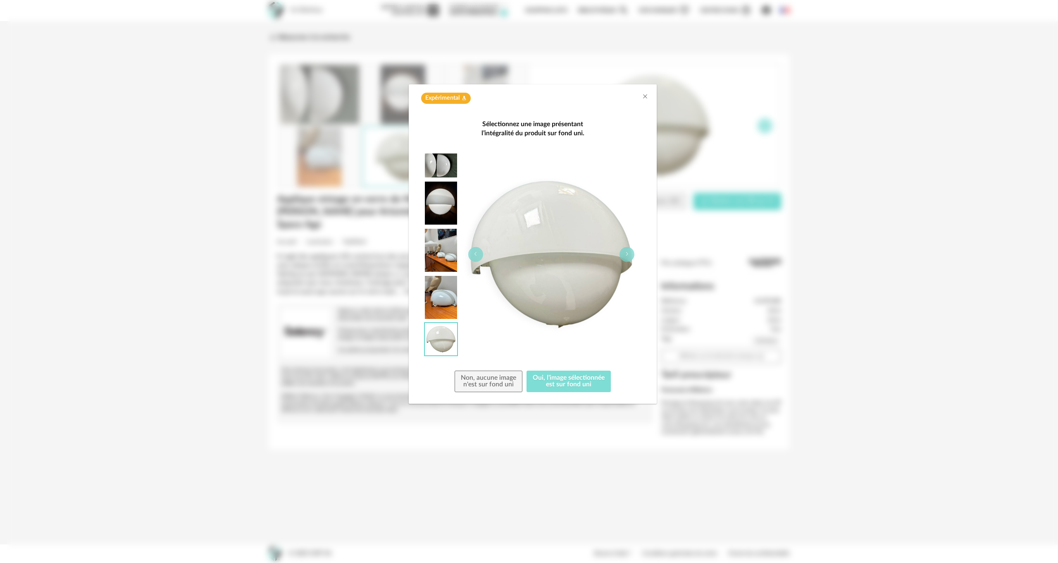
click at [573, 380] on button "Oui, l'image sélectionnée est sur fond uni" at bounding box center [569, 381] width 84 height 22
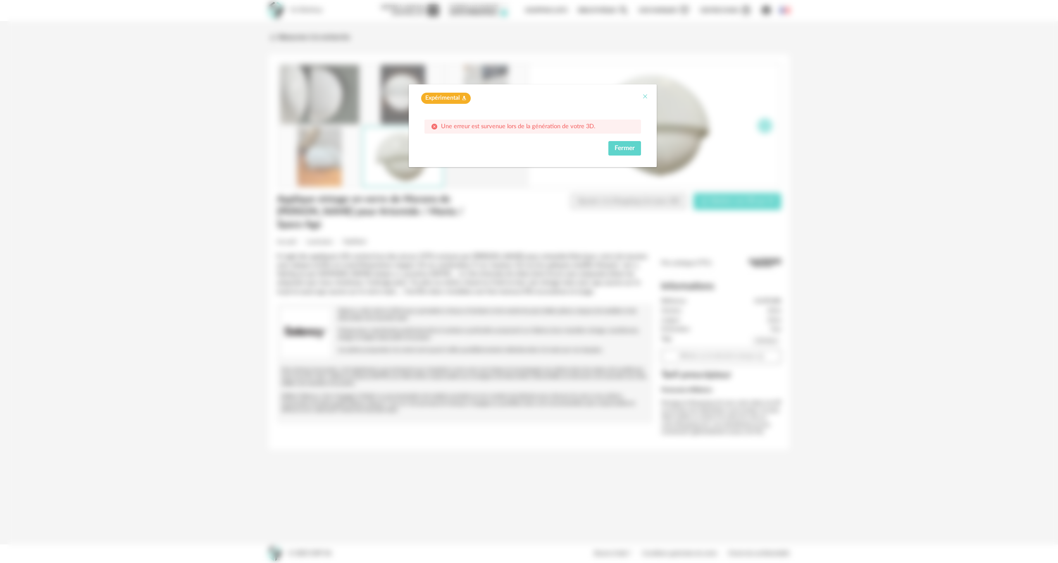
click at [645, 96] on icon "Close" at bounding box center [645, 96] width 7 height 7
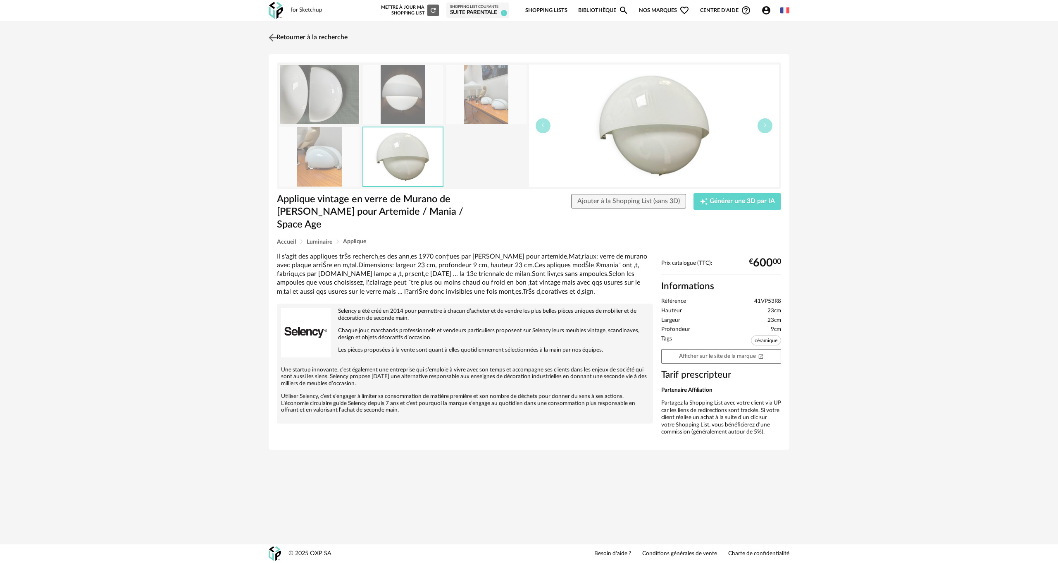
click at [271, 39] on img at bounding box center [273, 37] width 12 height 12
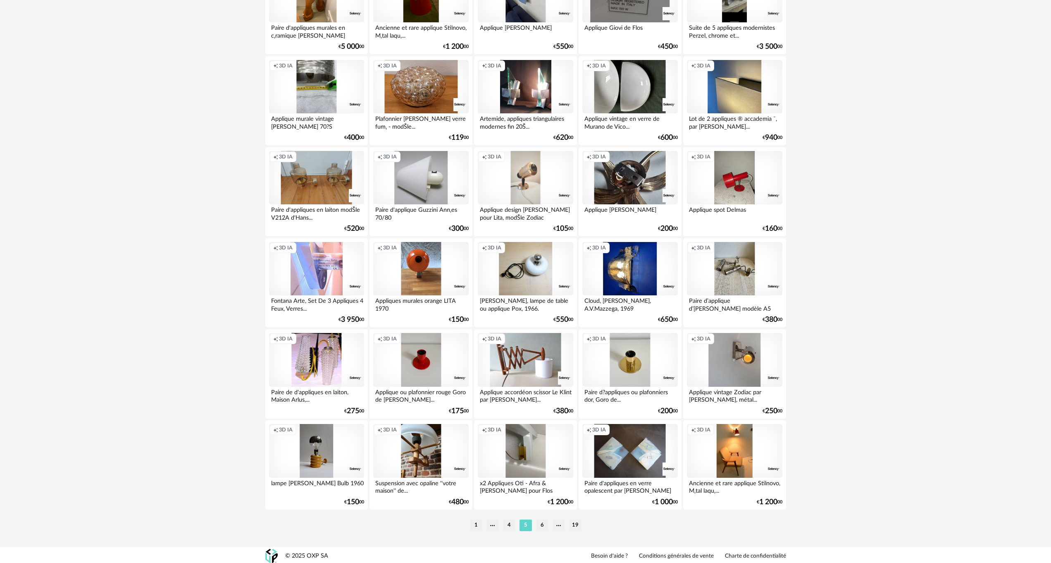
scroll to position [1472, 0]
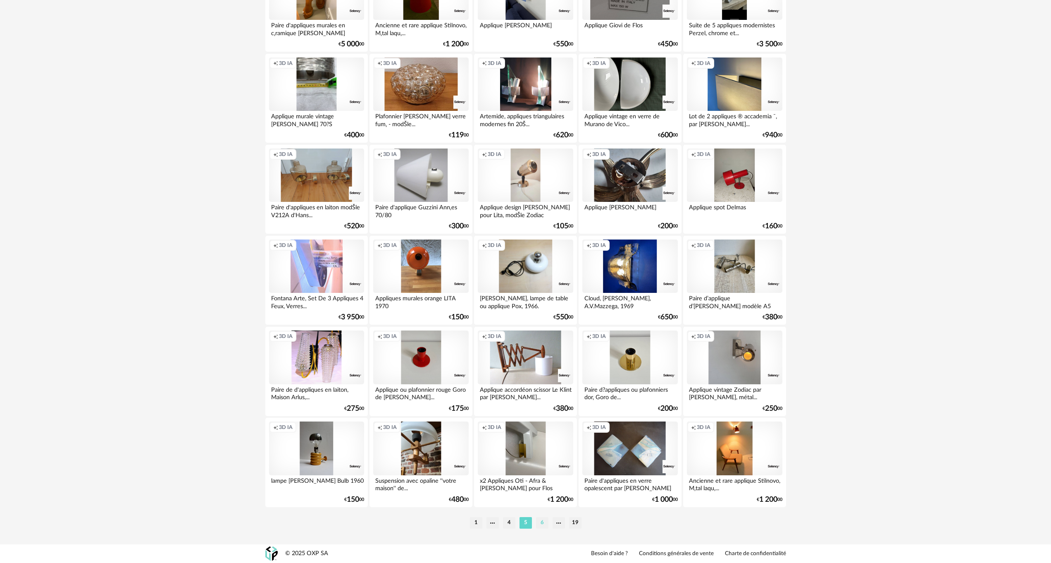
click at [542, 522] on li "6" at bounding box center [542, 523] width 12 height 12
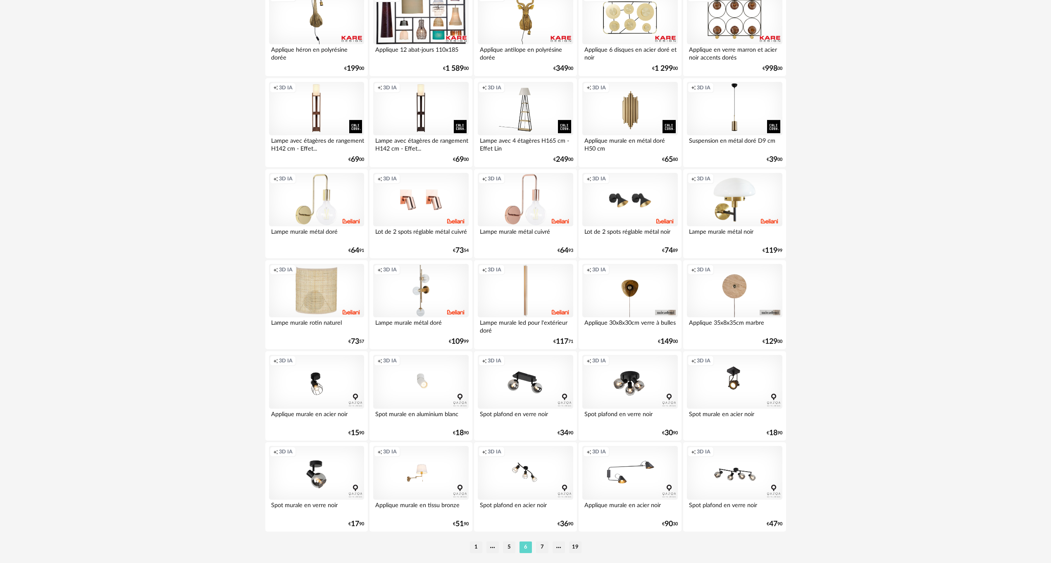
scroll to position [1472, 0]
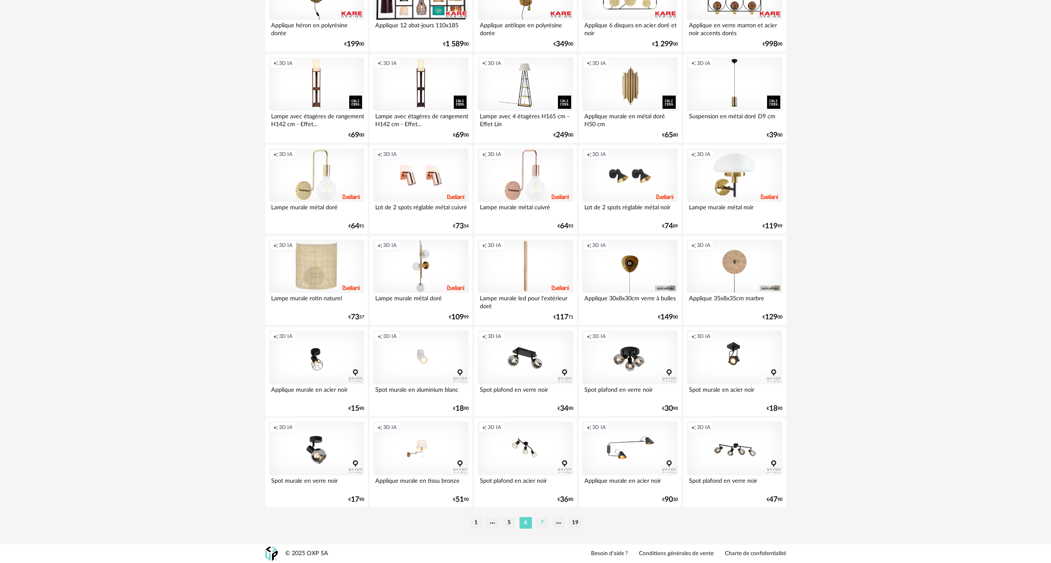
click at [543, 521] on li "7" at bounding box center [542, 523] width 12 height 12
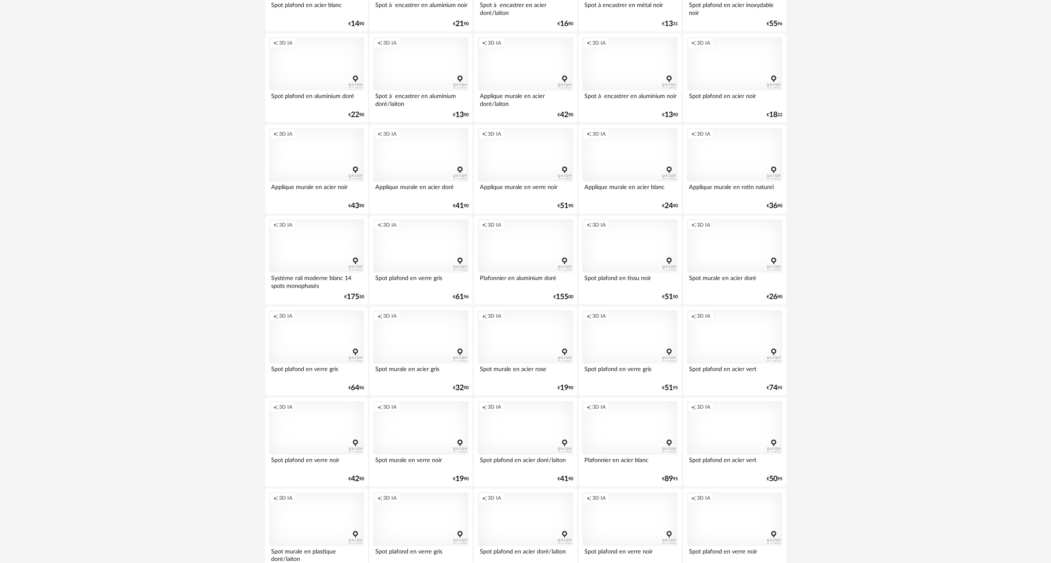
scroll to position [1472, 0]
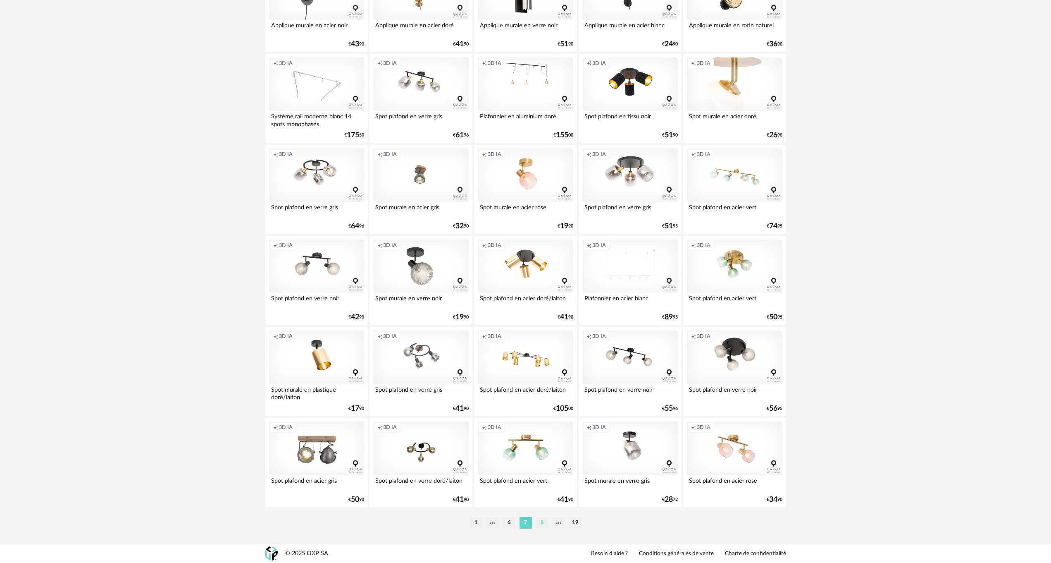
click at [542, 523] on li "8" at bounding box center [542, 523] width 12 height 12
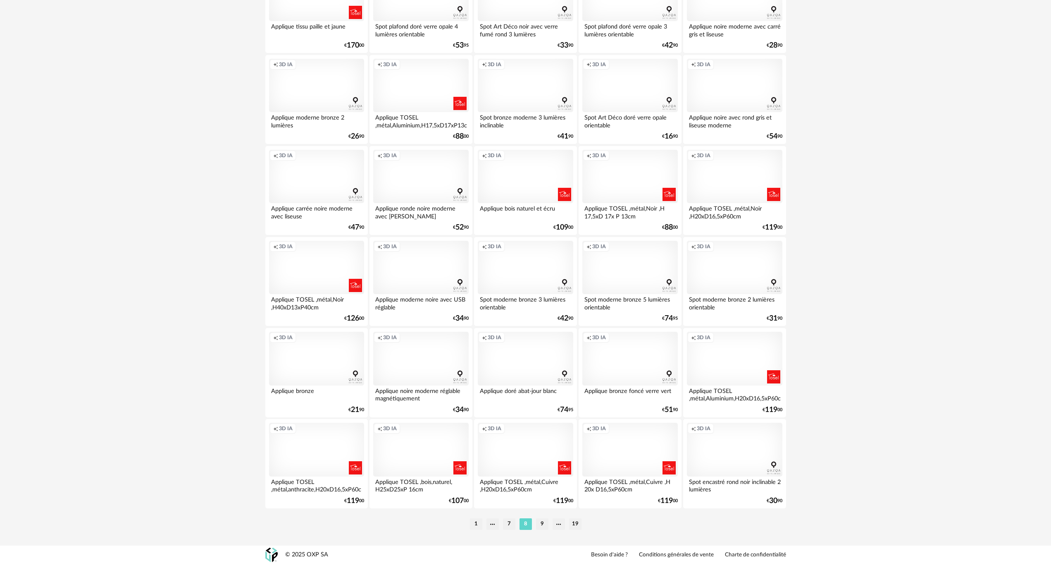
scroll to position [1472, 0]
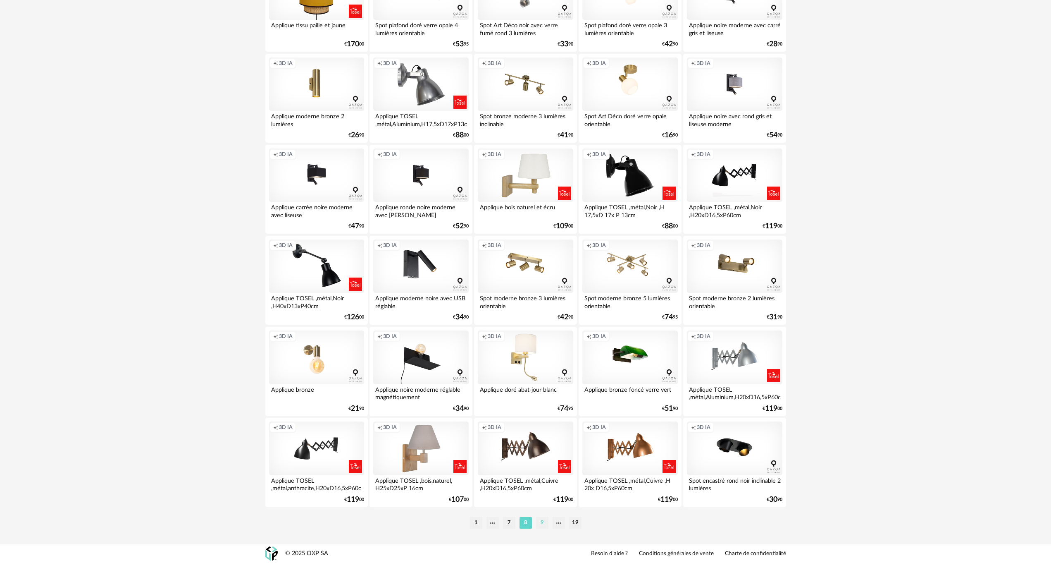
click at [542, 520] on li "9" at bounding box center [542, 523] width 12 height 12
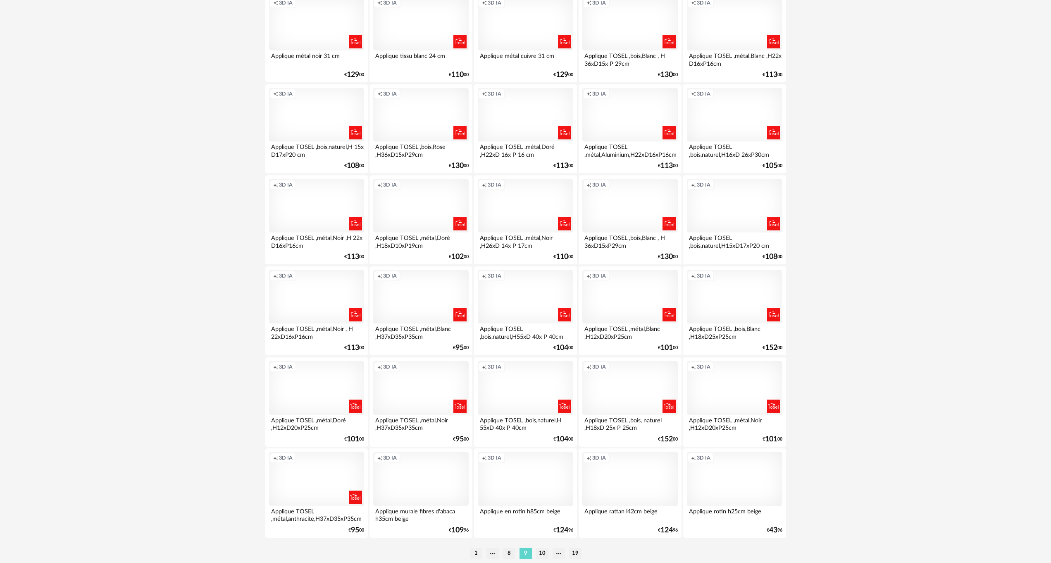
scroll to position [1472, 0]
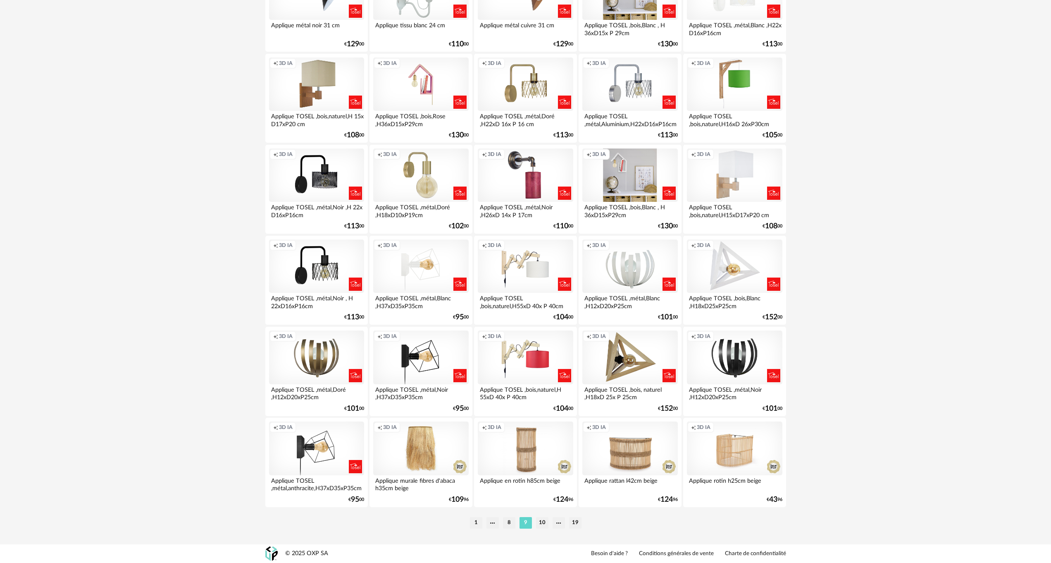
drag, startPoint x: 541, startPoint y: 522, endPoint x: 508, endPoint y: 518, distance: 32.9
click at [541, 522] on li "10" at bounding box center [542, 523] width 12 height 12
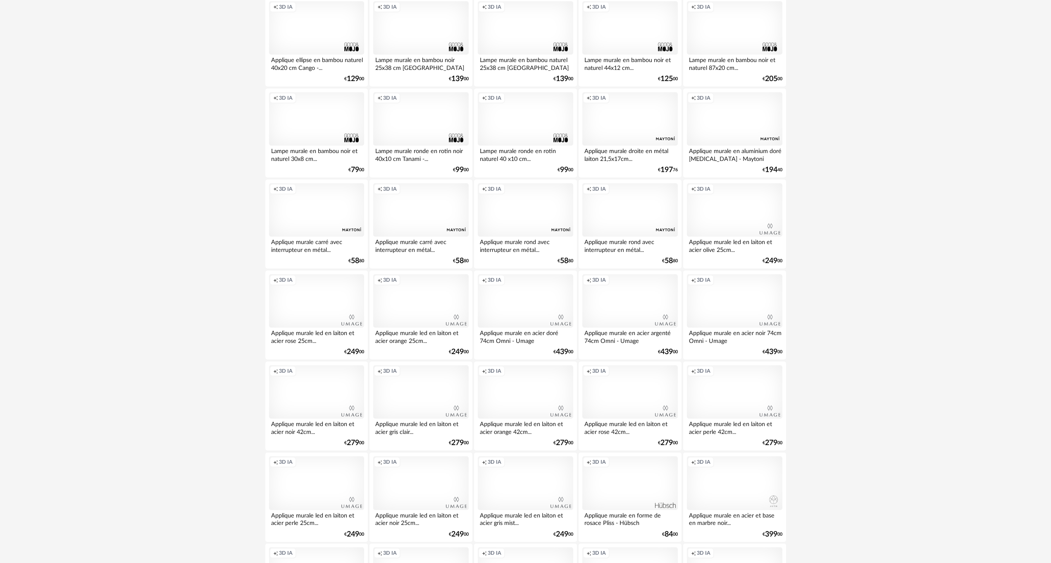
scroll to position [1472, 0]
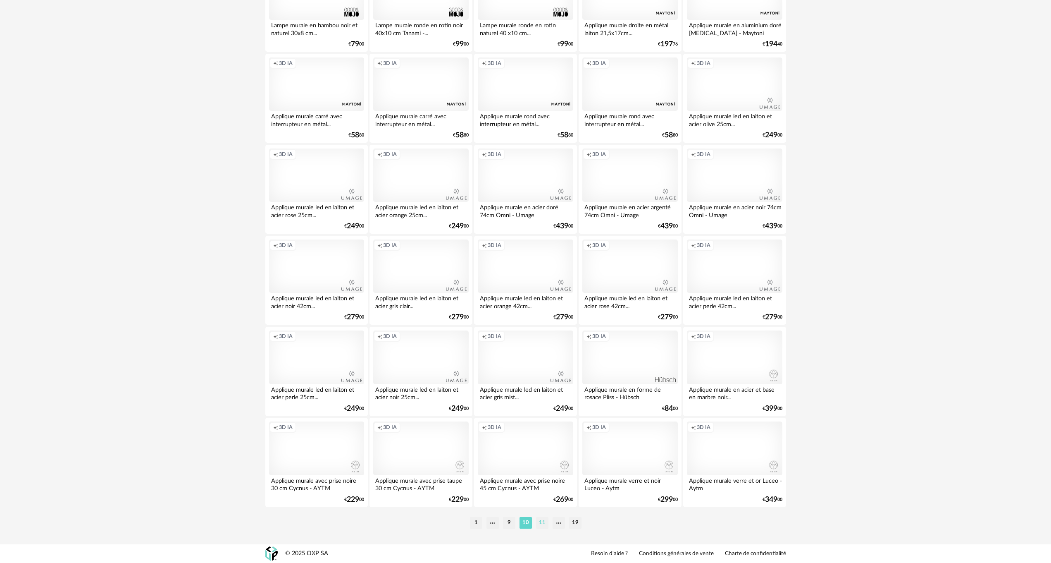
click at [543, 522] on li "11" at bounding box center [542, 523] width 12 height 12
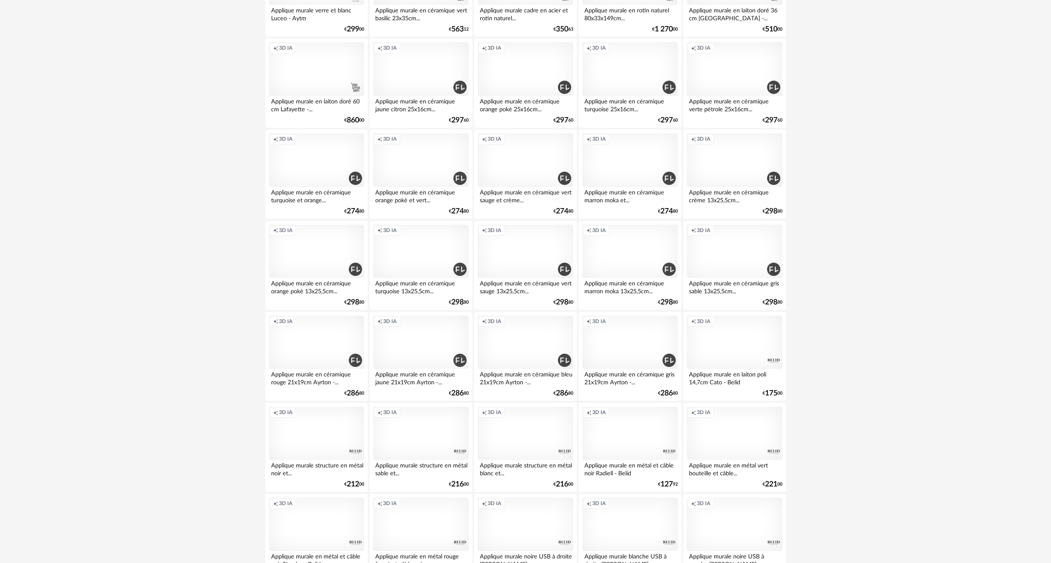
scroll to position [207, 0]
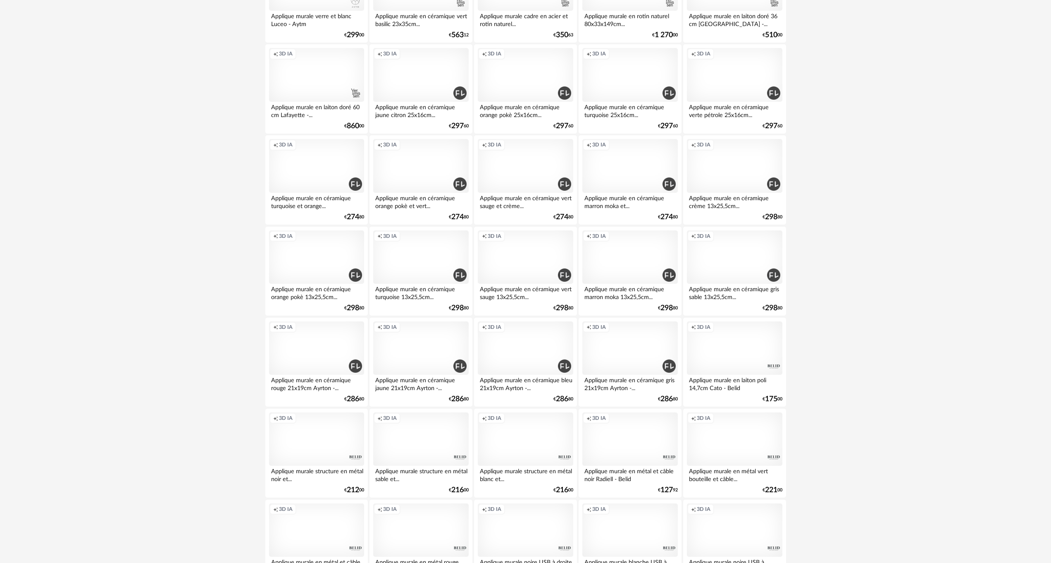
click at [734, 155] on div "Creation icon 3D IA" at bounding box center [734, 166] width 95 height 54
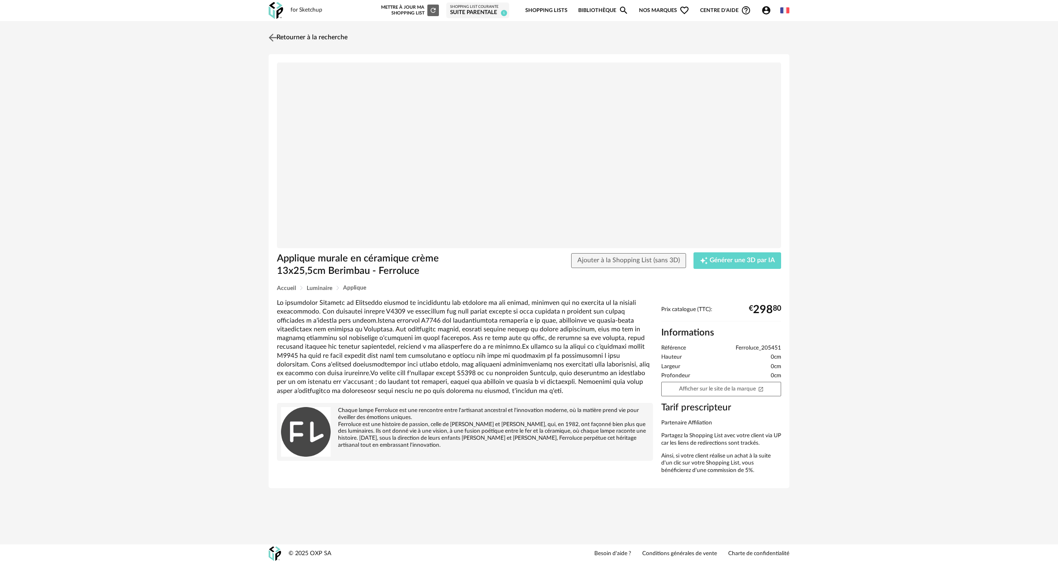
click at [271, 36] on img at bounding box center [273, 37] width 12 height 12
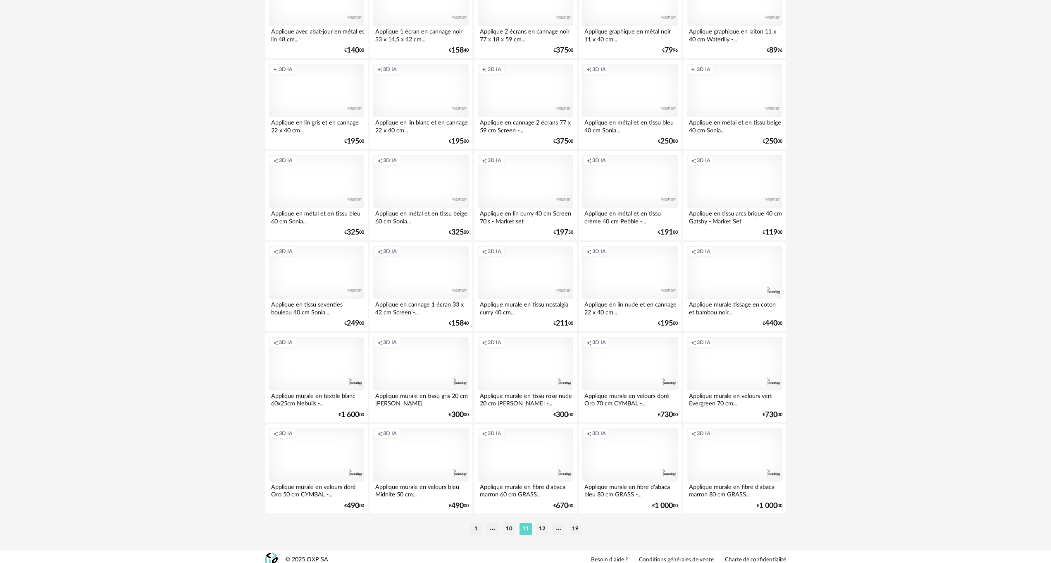
scroll to position [1472, 0]
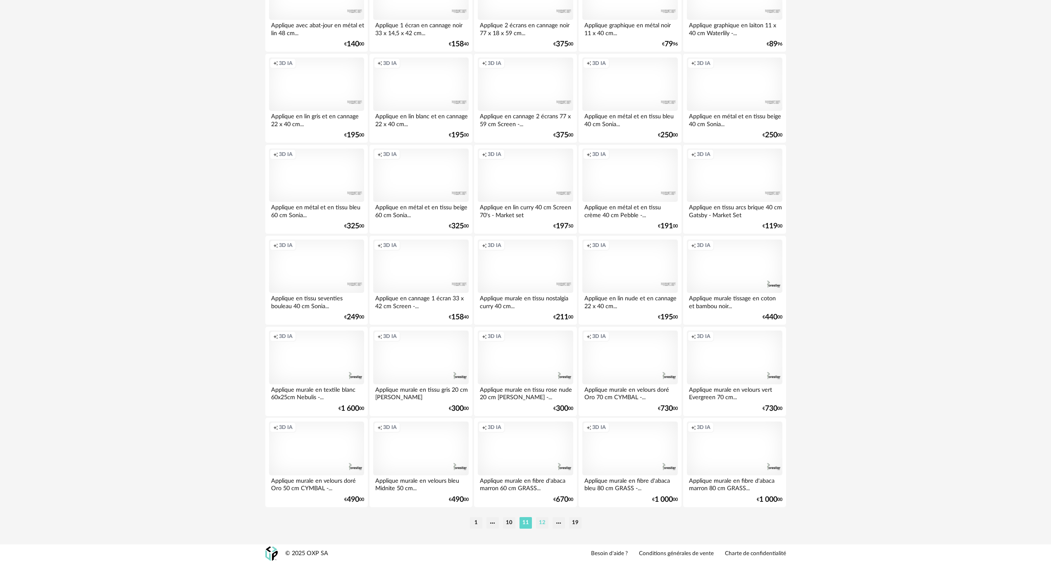
click at [543, 522] on li "12" at bounding box center [542, 523] width 12 height 12
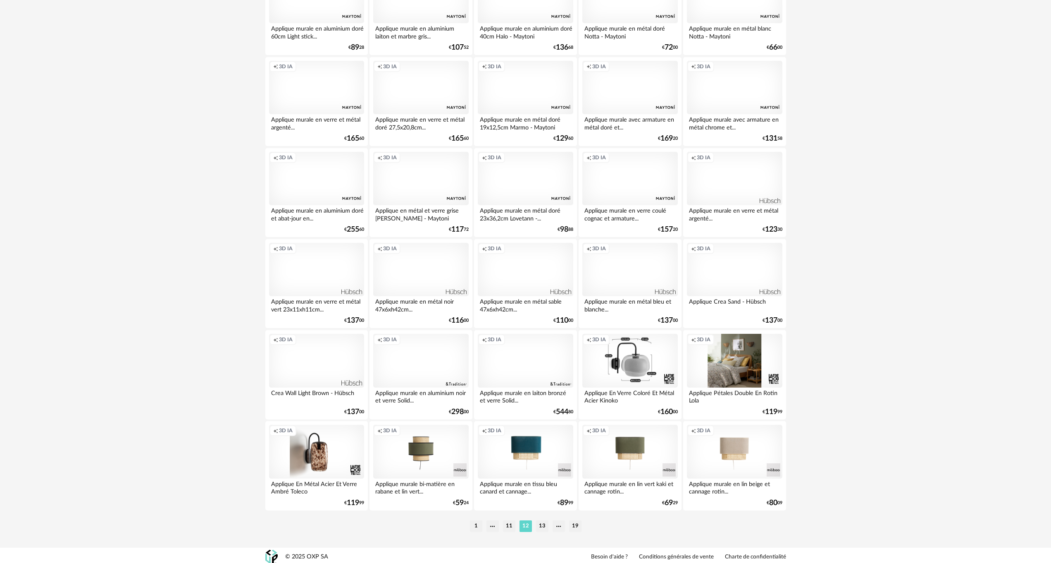
scroll to position [1472, 0]
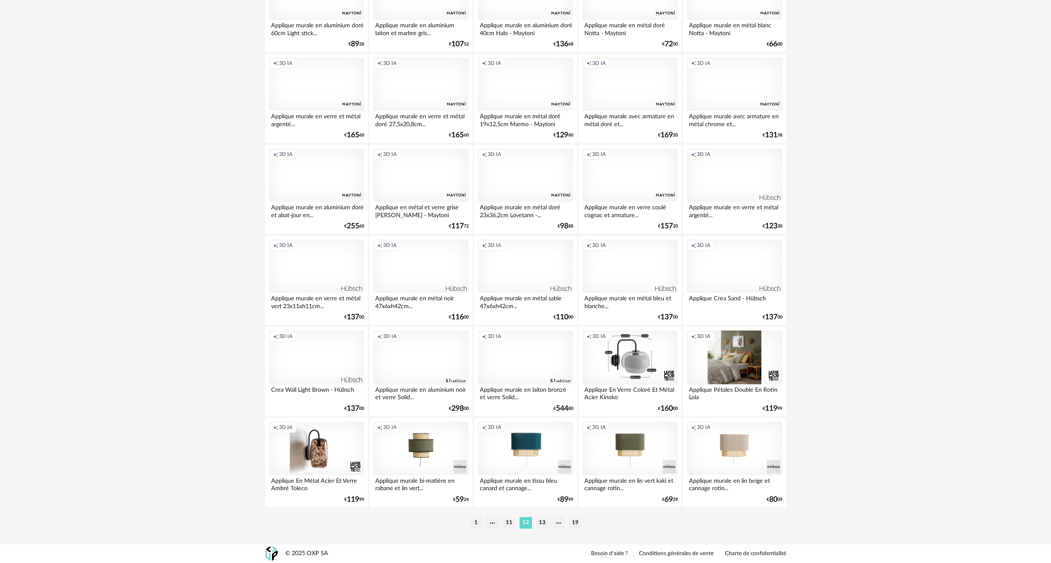
drag, startPoint x: 542, startPoint y: 520, endPoint x: 445, endPoint y: 510, distance: 97.7
click at [542, 520] on li "13" at bounding box center [542, 523] width 12 height 12
